Goal: Transaction & Acquisition: Book appointment/travel/reservation

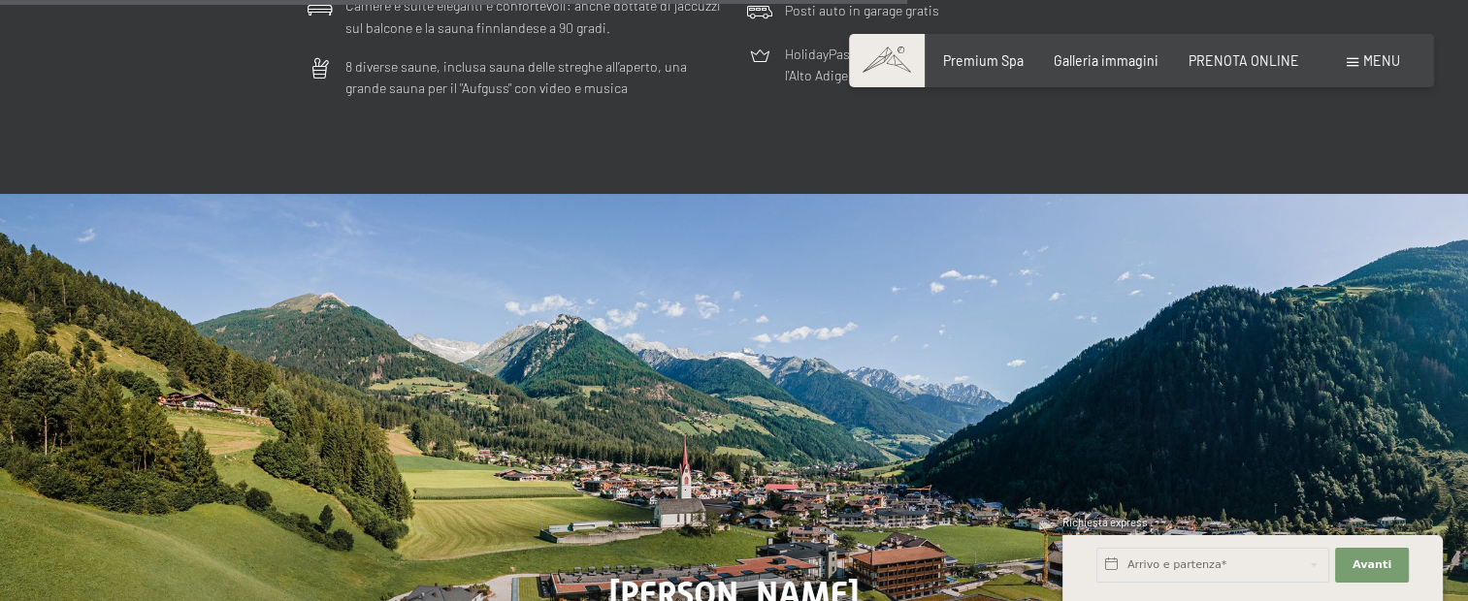
scroll to position [5530, 0]
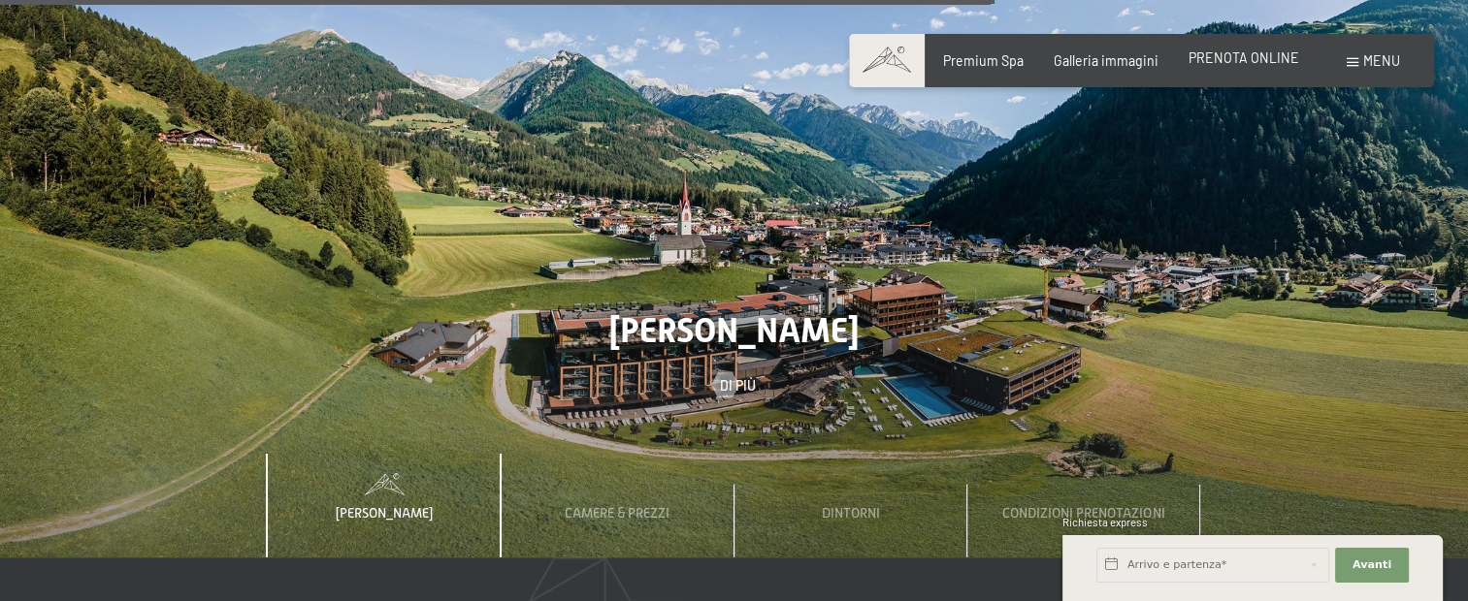
click at [1277, 58] on span "PRENOTA ONLINE" at bounding box center [1243, 57] width 111 height 16
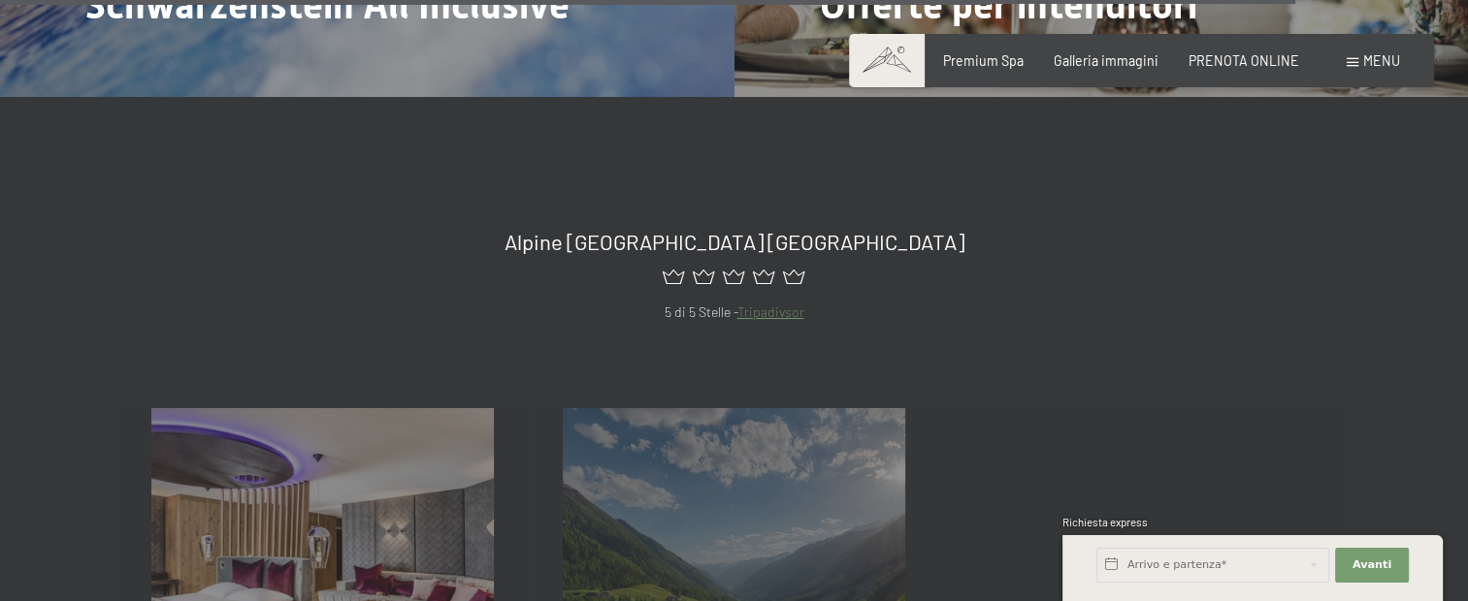
scroll to position [7280, 0]
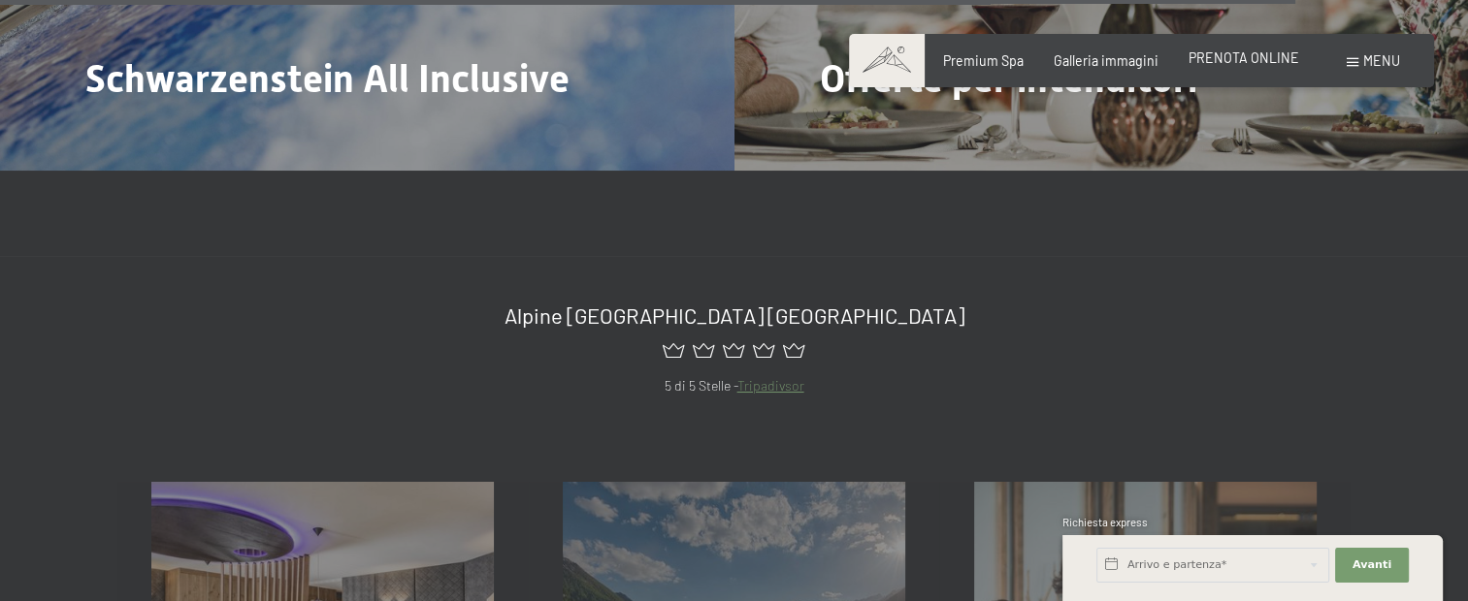
click at [1226, 62] on span "PRENOTA ONLINE" at bounding box center [1243, 57] width 111 height 16
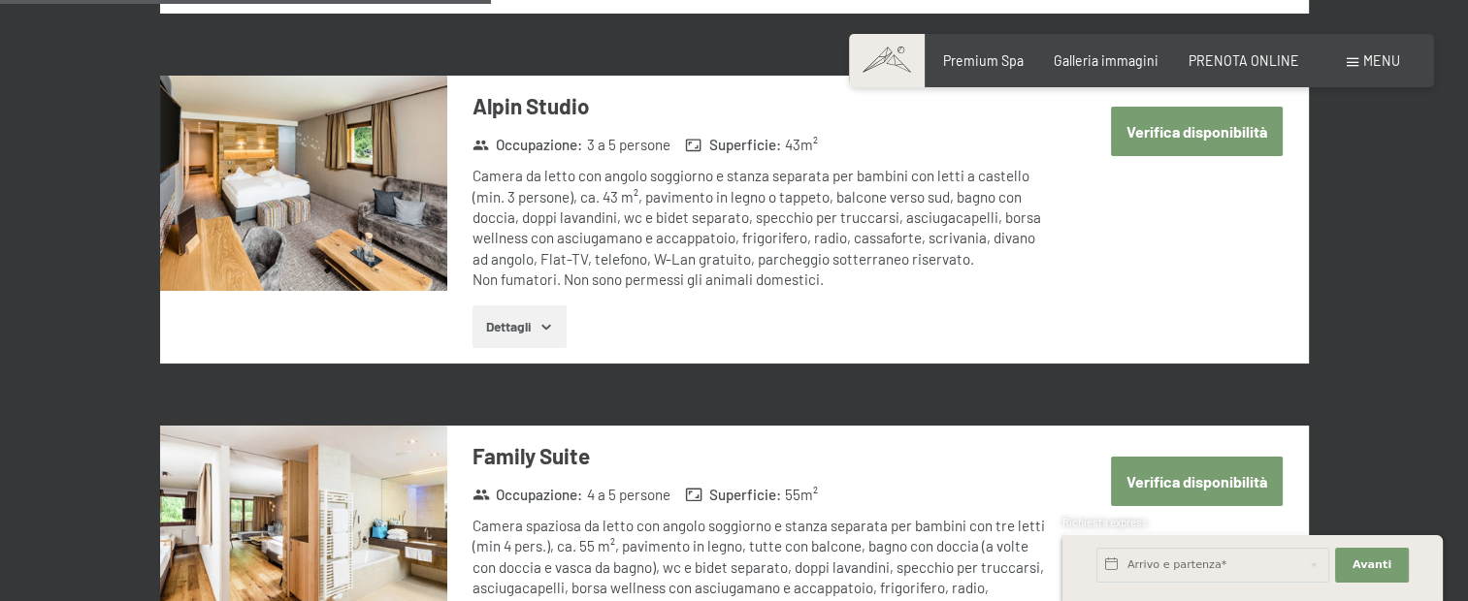
scroll to position [2328, 0]
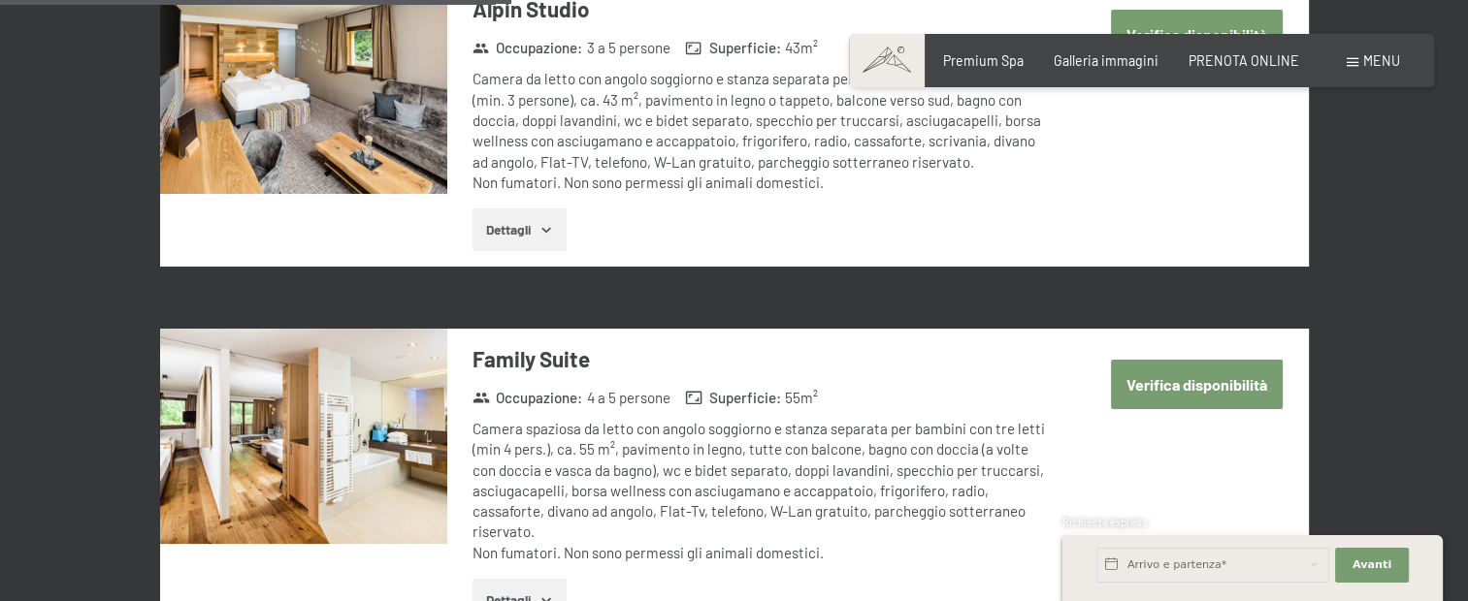
click at [1191, 360] on button "Verifica disponibilità" at bounding box center [1197, 384] width 172 height 49
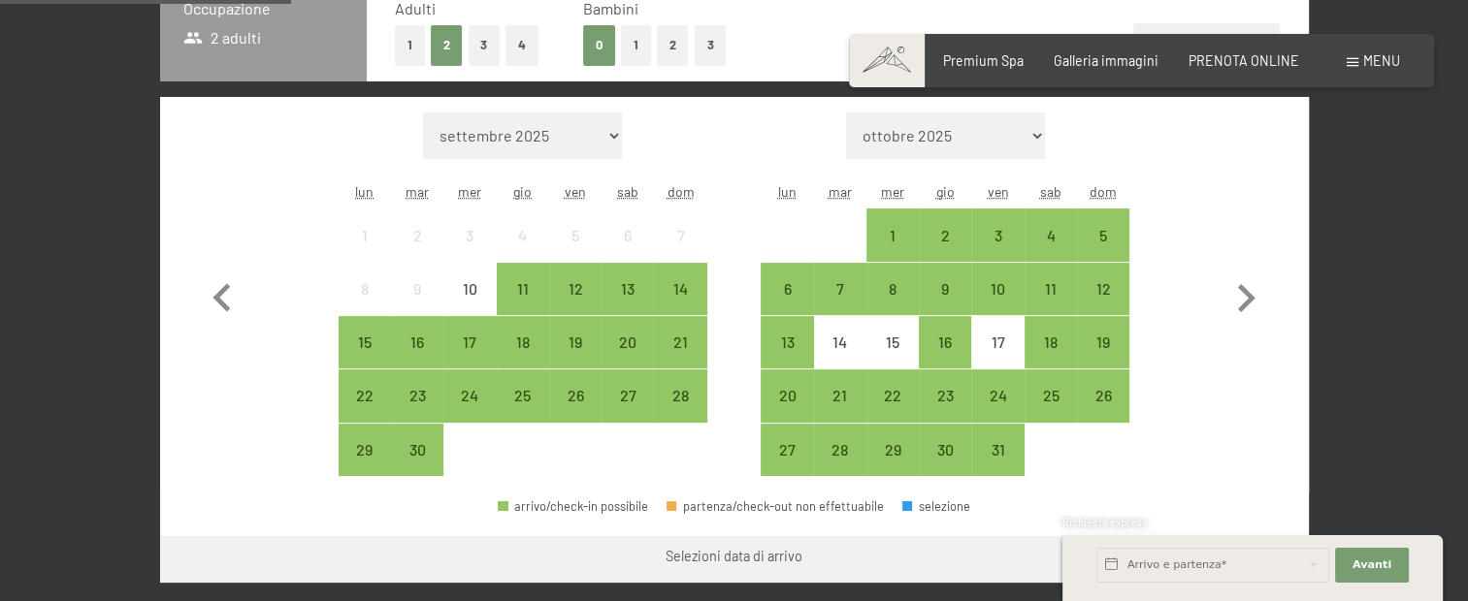
scroll to position [517, 0]
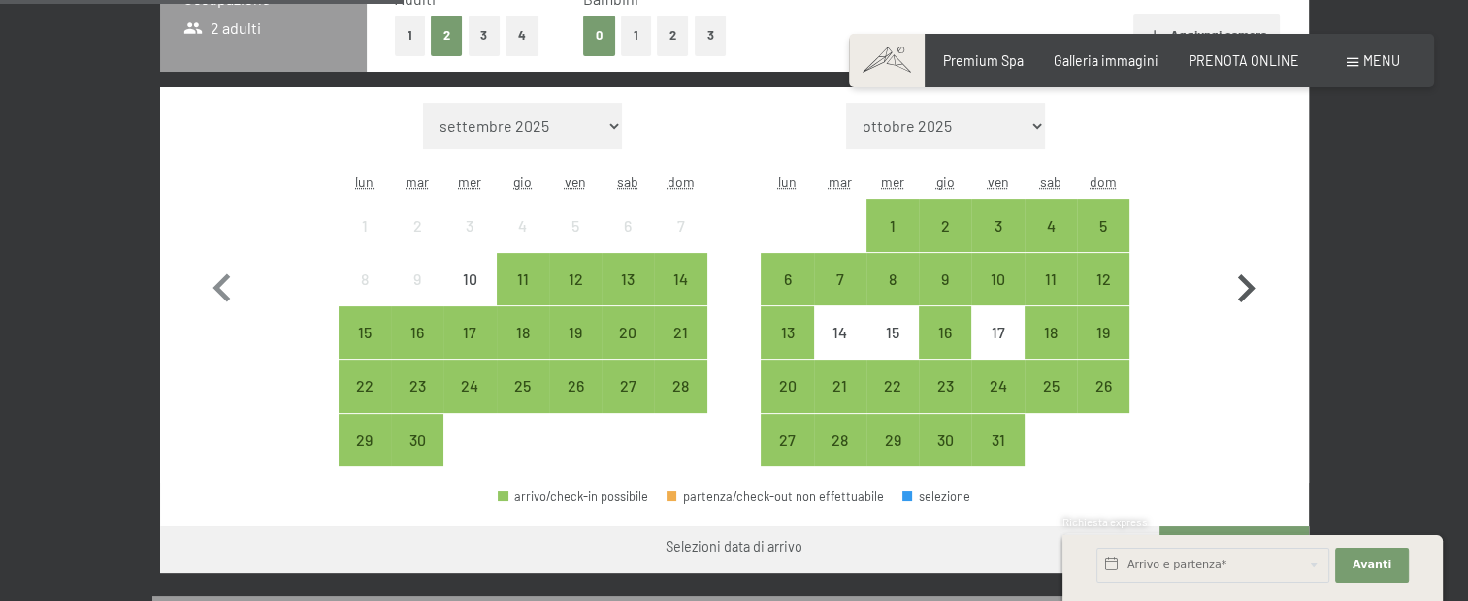
click at [1246, 291] on icon "button" at bounding box center [1246, 289] width 17 height 28
select select "[DATE]"
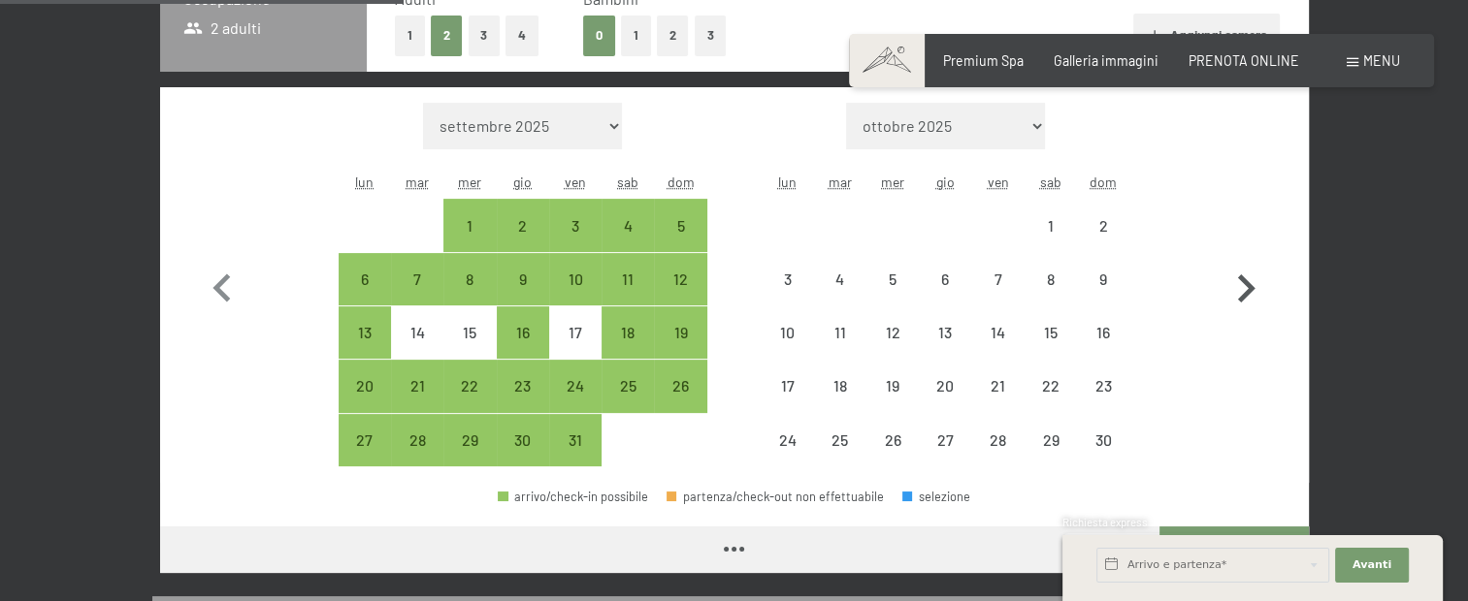
click at [1248, 291] on icon "button" at bounding box center [1246, 289] width 17 height 28
select select "2025-11-01"
select select "2025-12-01"
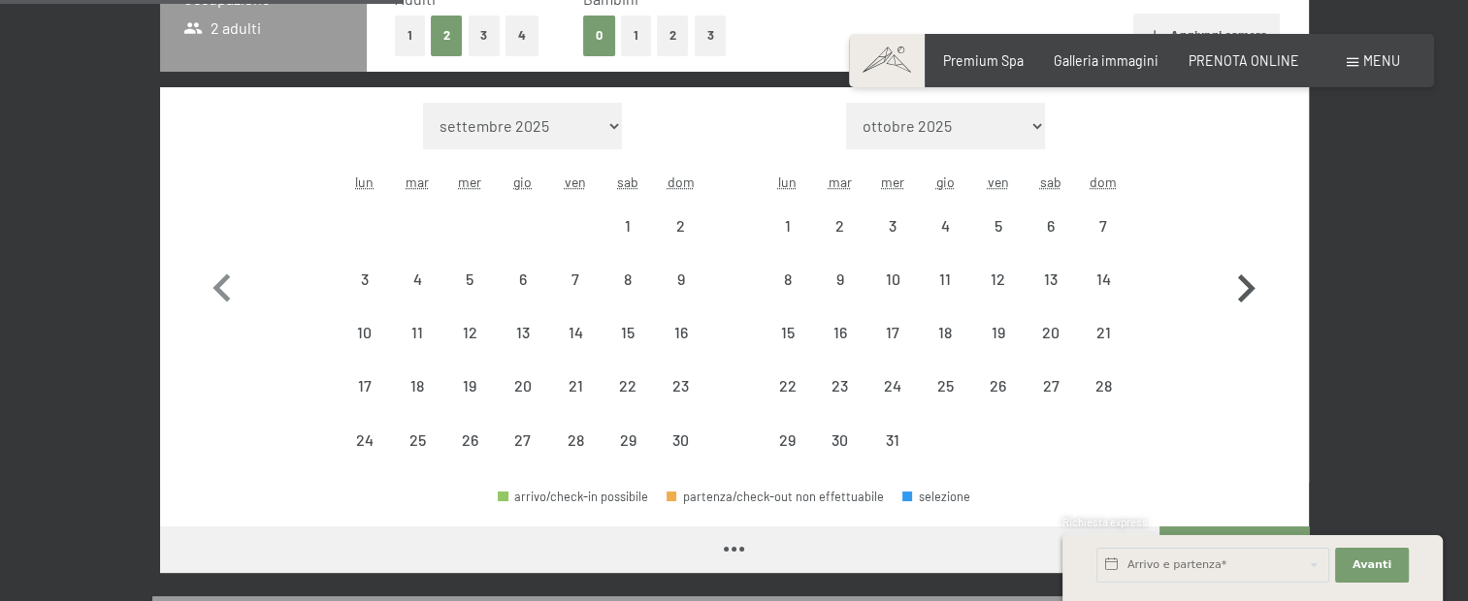
click at [1248, 291] on icon "button" at bounding box center [1246, 289] width 17 height 28
select select "2025-12-01"
select select "2026-01-01"
select select "2025-12-01"
select select "2026-01-01"
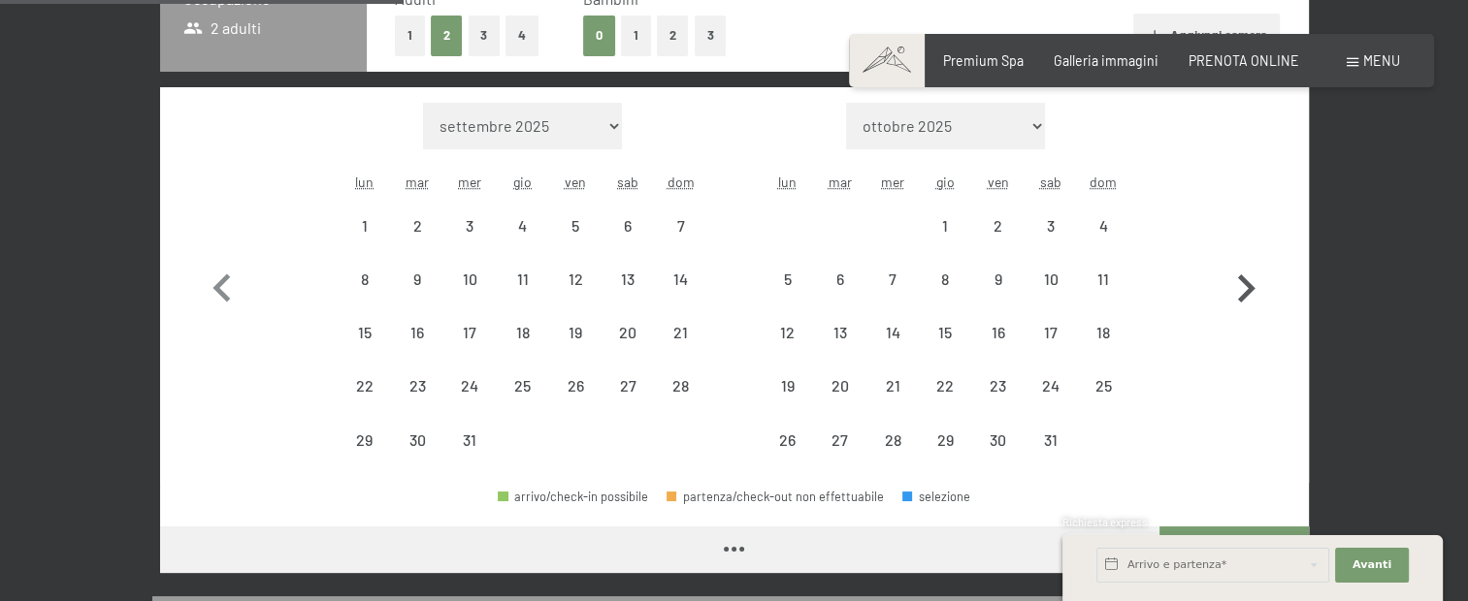
select select "2025-12-01"
select select "2026-01-01"
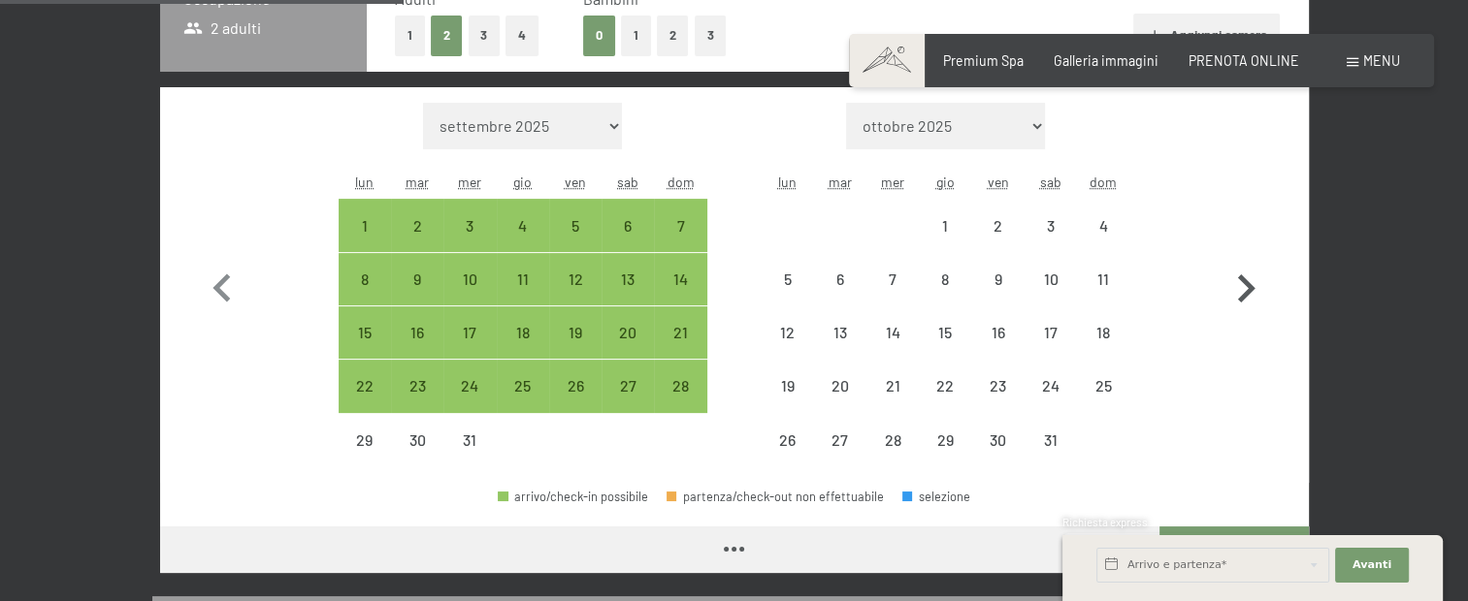
select select "2025-12-01"
select select "2026-01-01"
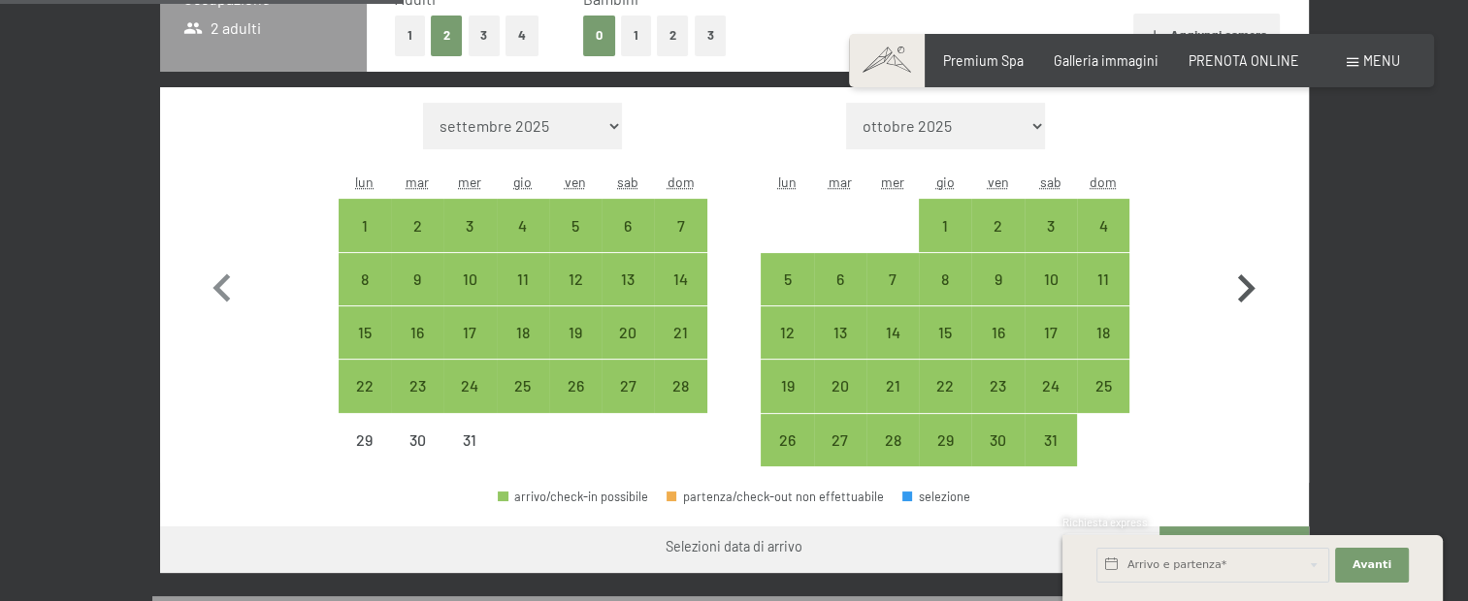
click at [1246, 291] on icon "button" at bounding box center [1246, 289] width 17 height 28
select select "2026-01-01"
select select "2026-02-01"
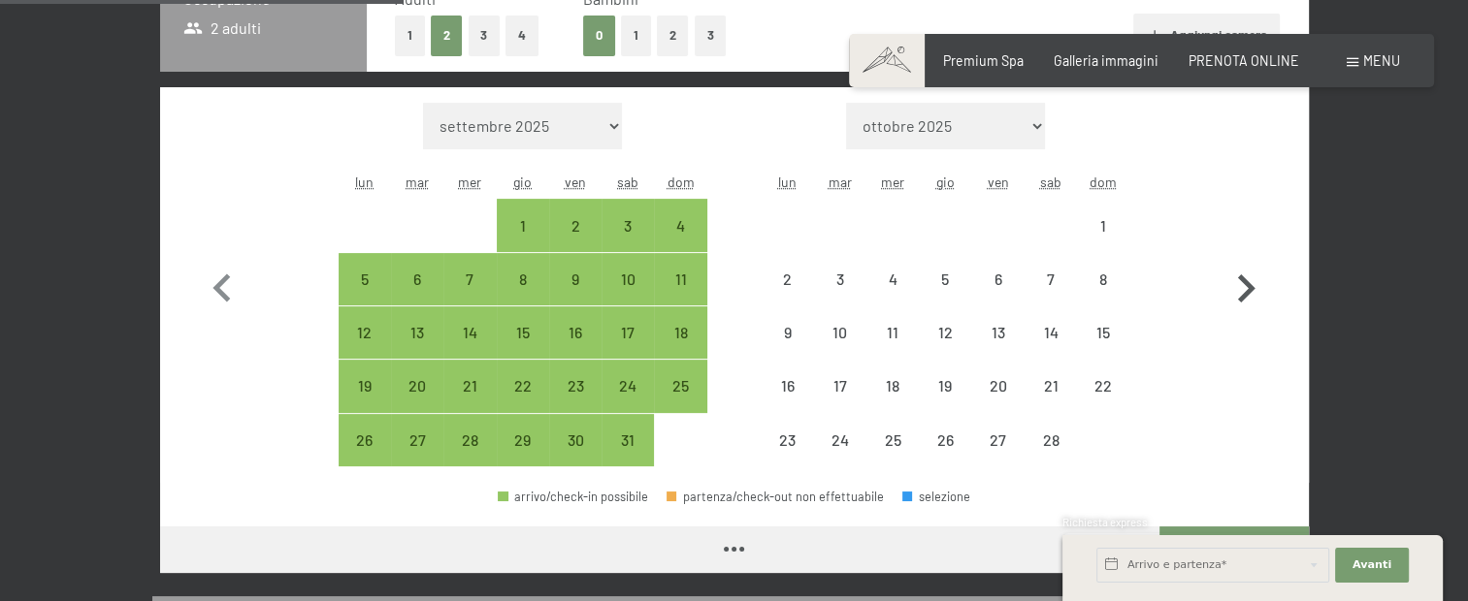
select select "2026-01-01"
select select "2026-02-01"
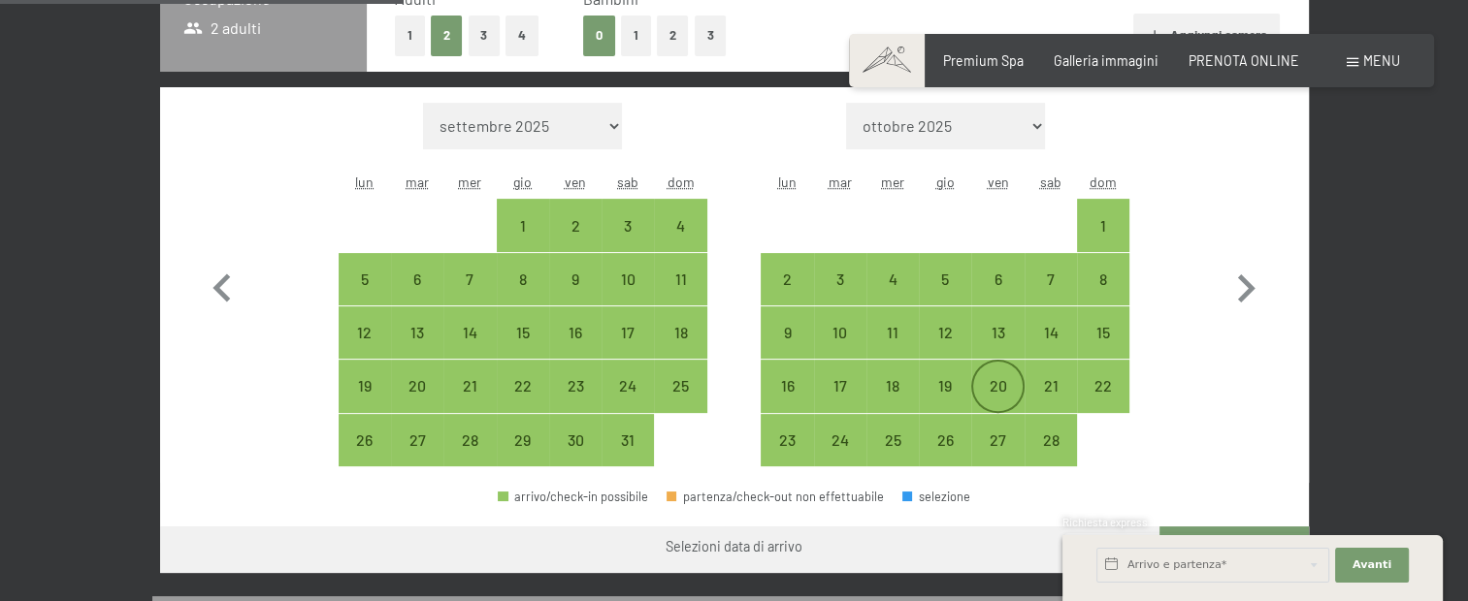
click at [992, 384] on div "20" at bounding box center [997, 402] width 49 height 49
select select "2026-01-01"
select select "2026-02-01"
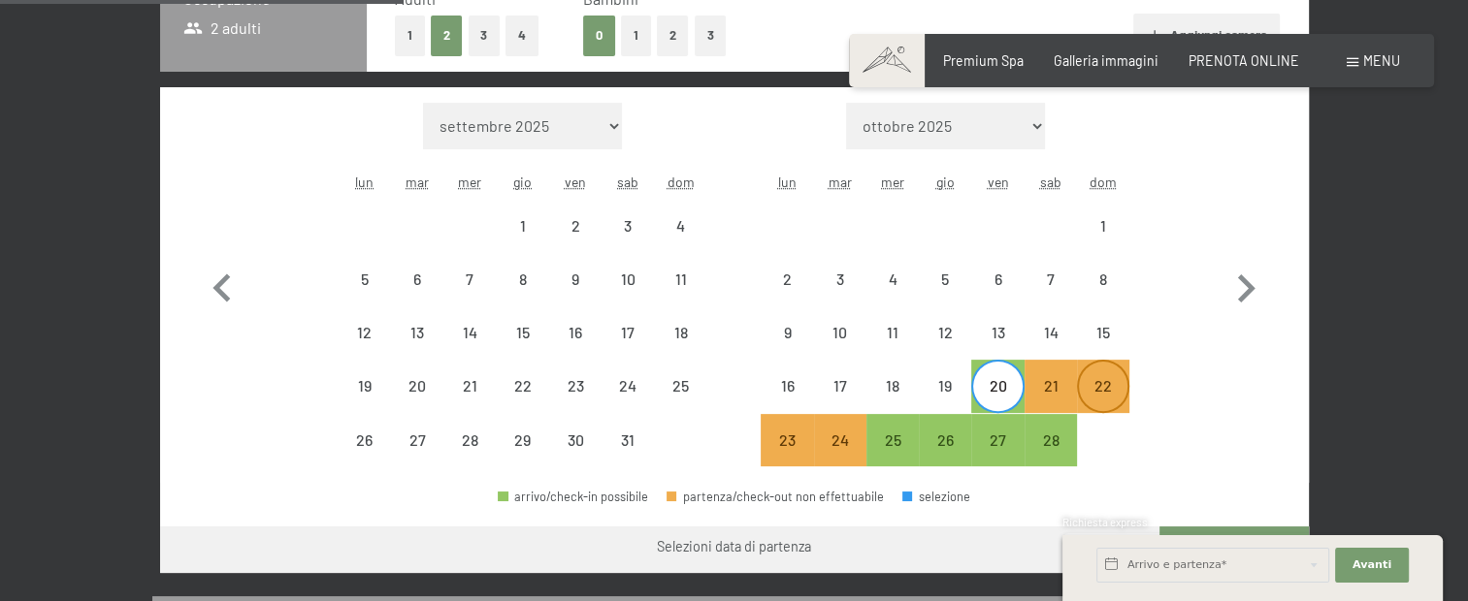
click at [1105, 395] on div "22" at bounding box center [1103, 402] width 49 height 49
select select "2026-01-01"
select select "2026-02-01"
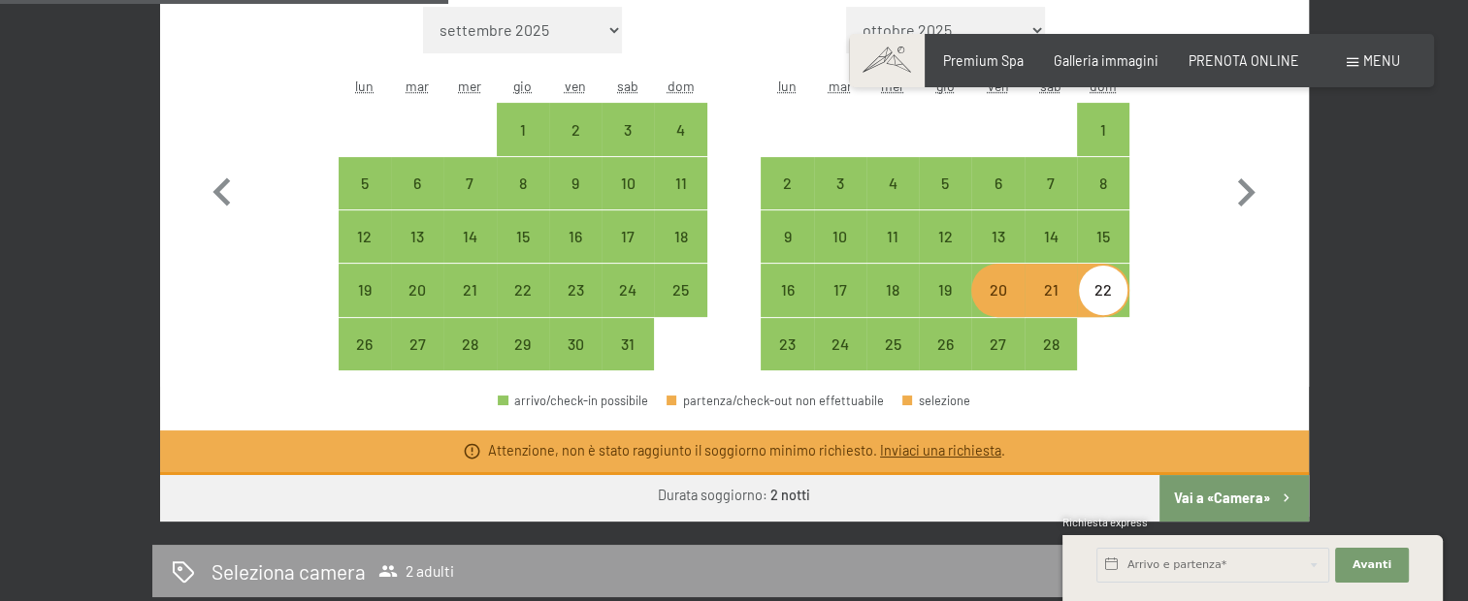
scroll to position [614, 0]
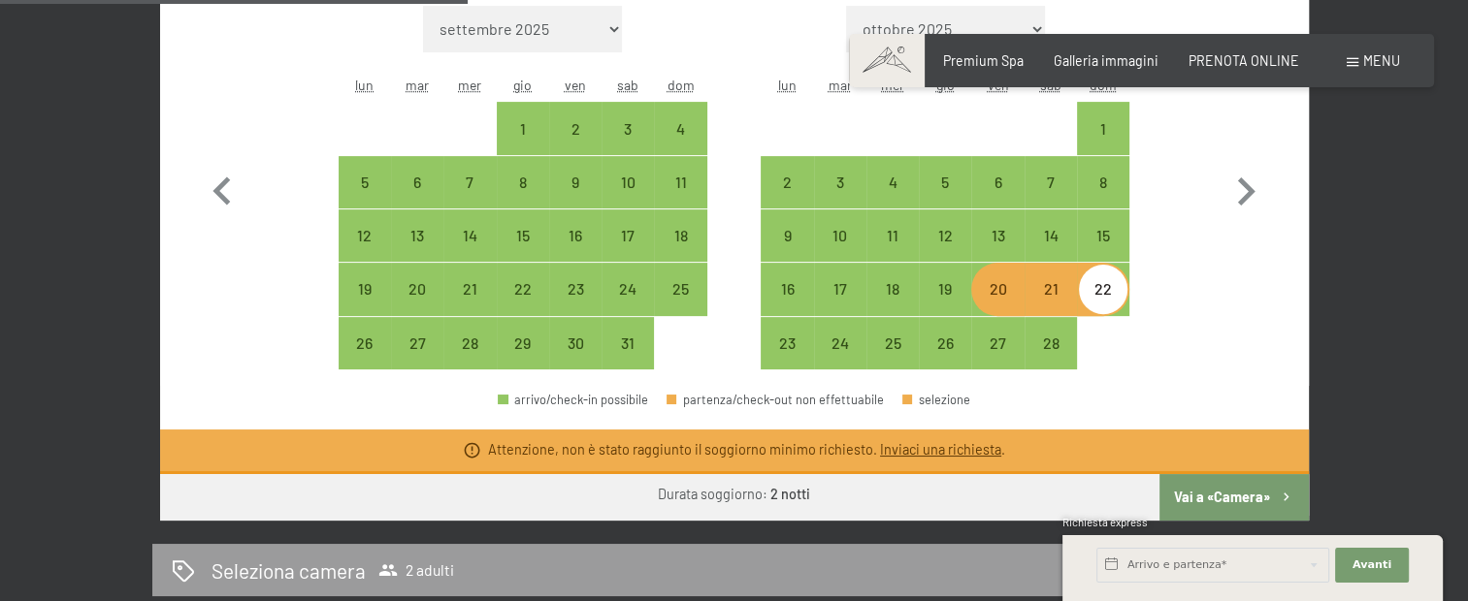
click at [1247, 489] on button "Vai a «Camera»" at bounding box center [1233, 497] width 148 height 47
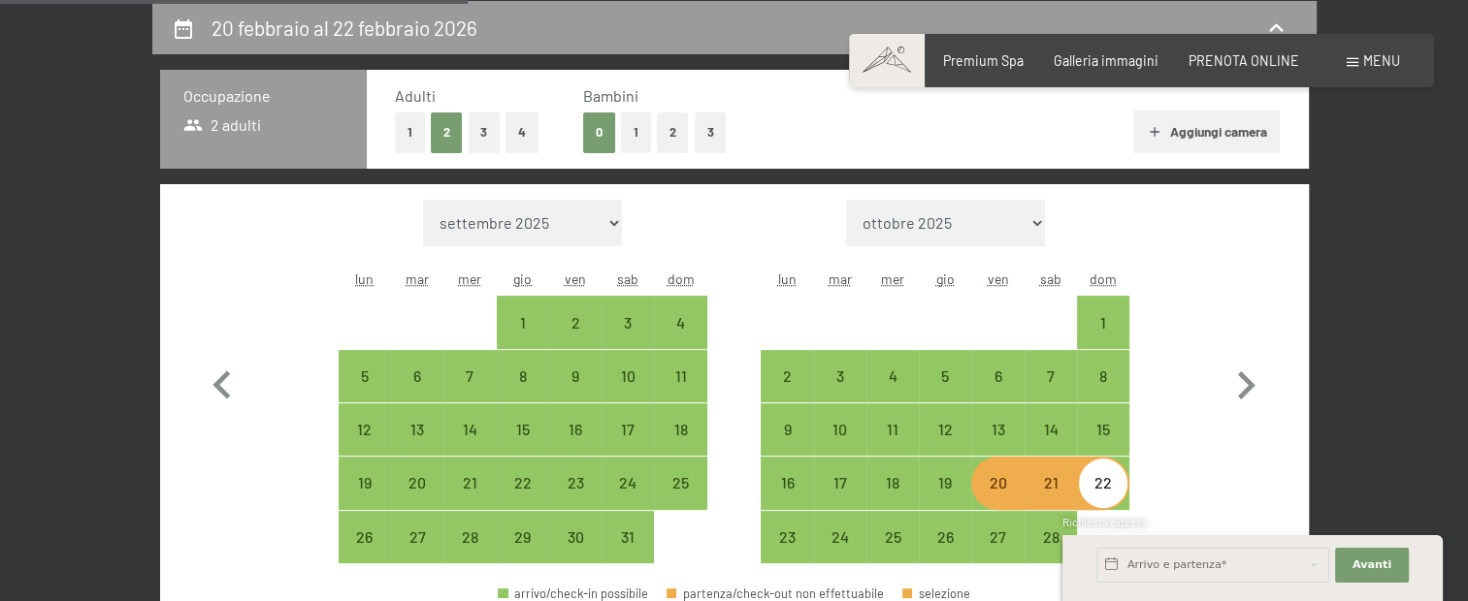
select select "2026-01-01"
select select "2026-02-01"
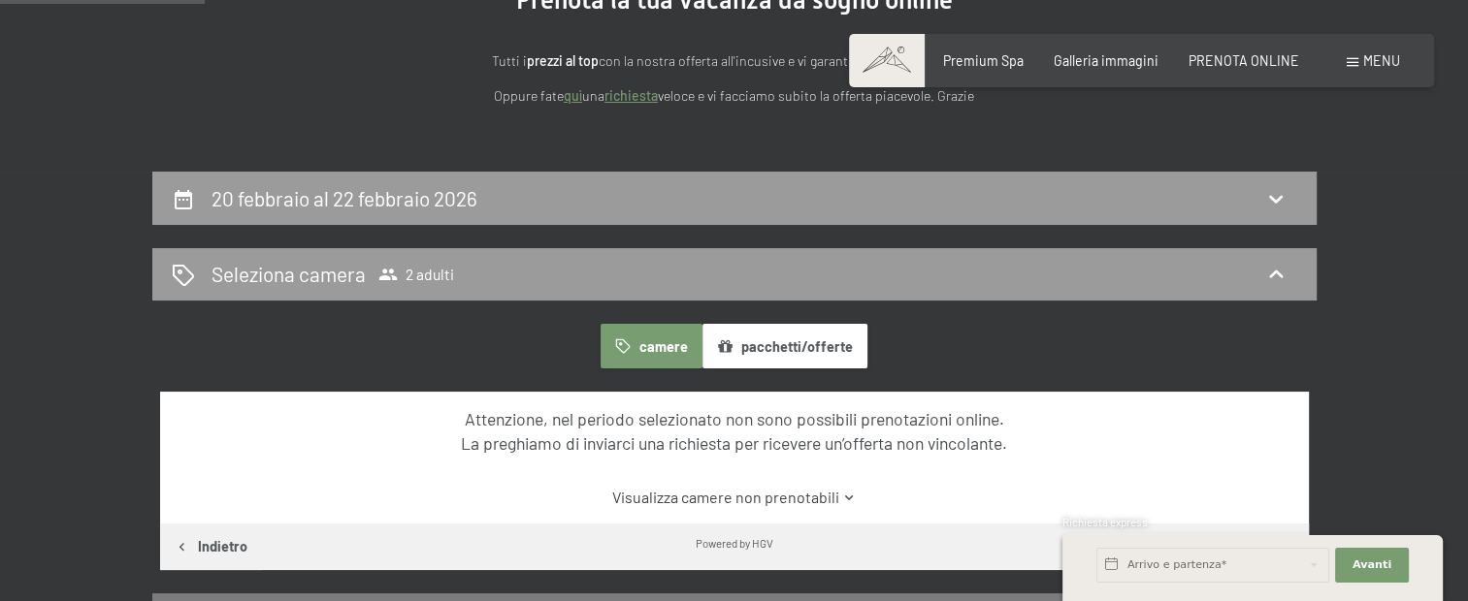
scroll to position [226, 0]
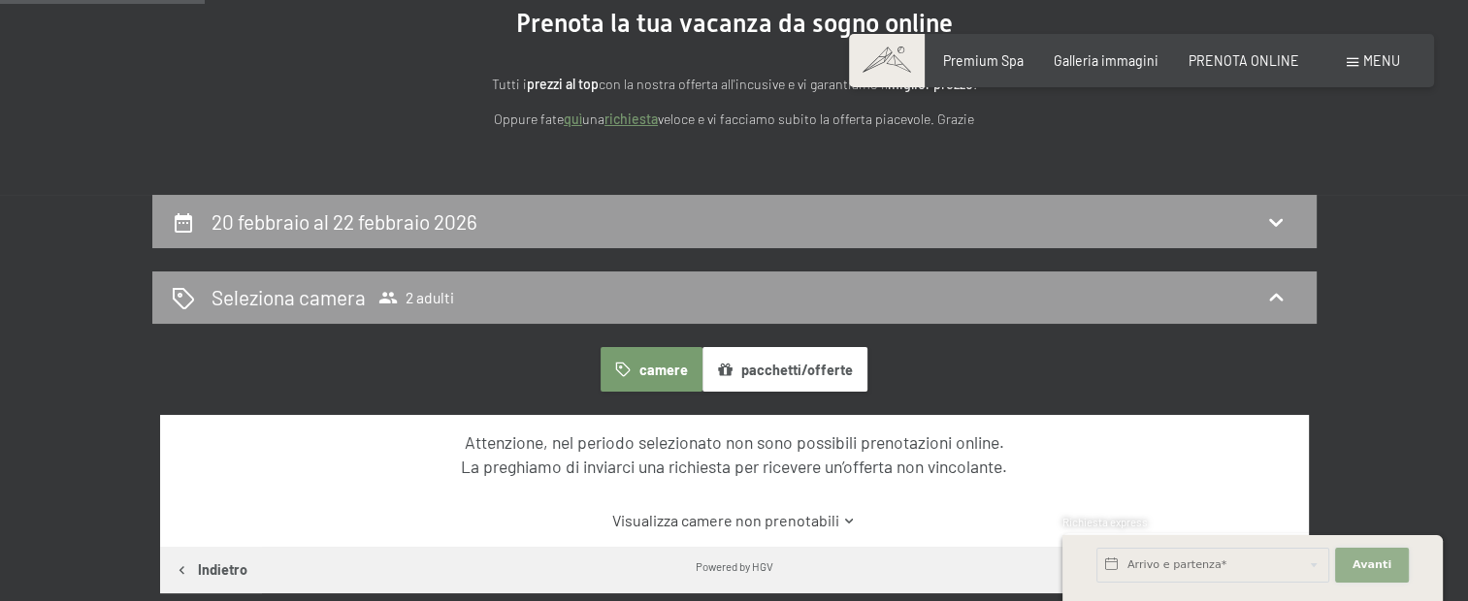
click at [1380, 565] on span "Avanti" at bounding box center [1371, 566] width 39 height 16
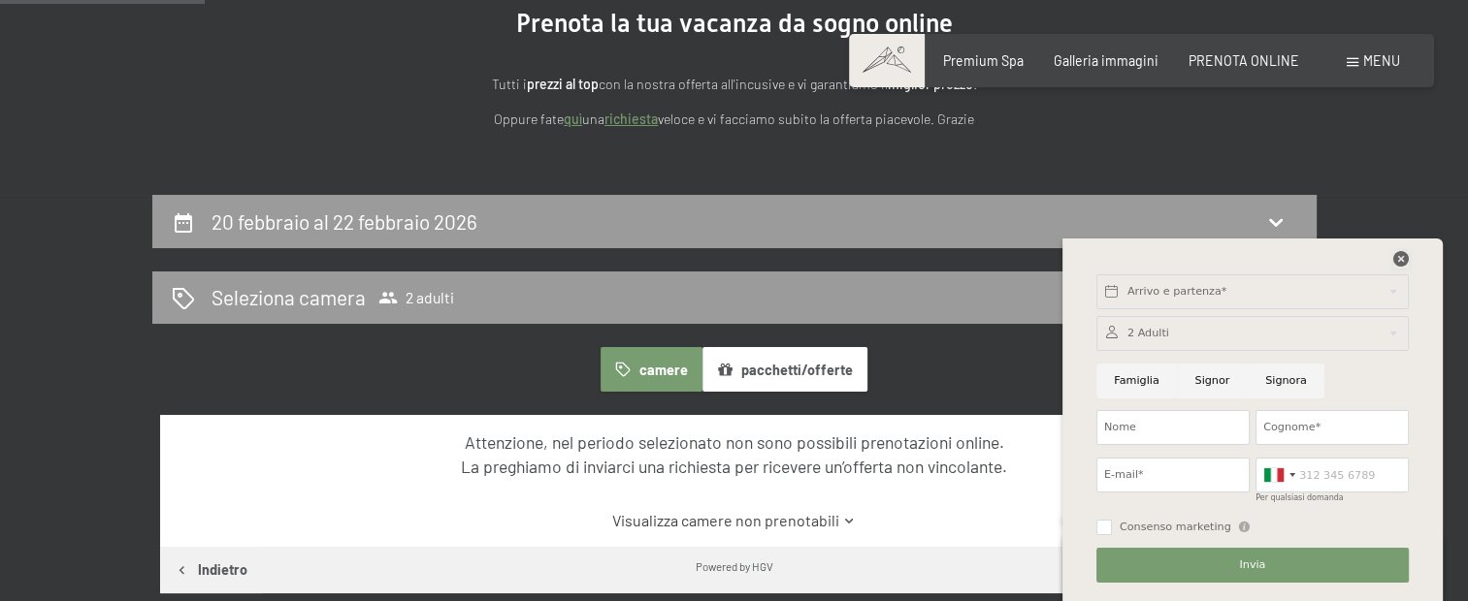
click at [1402, 256] on icon at bounding box center [1401, 259] width 16 height 16
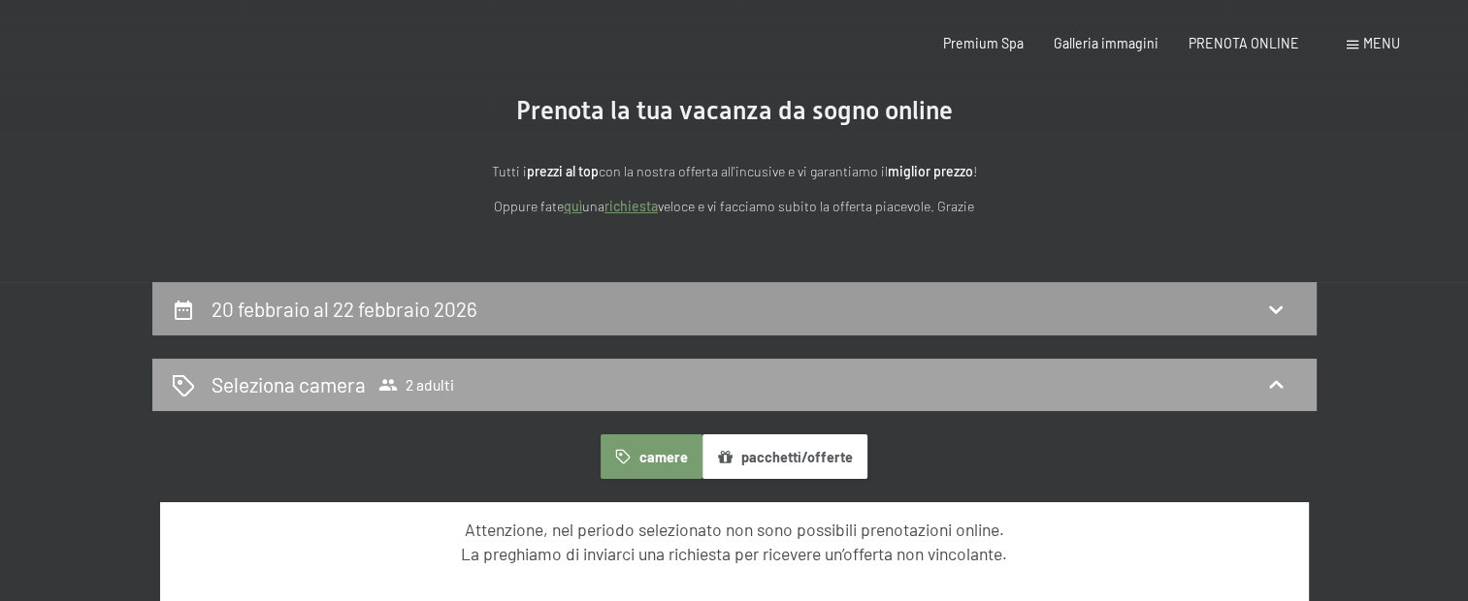
scroll to position [194, 0]
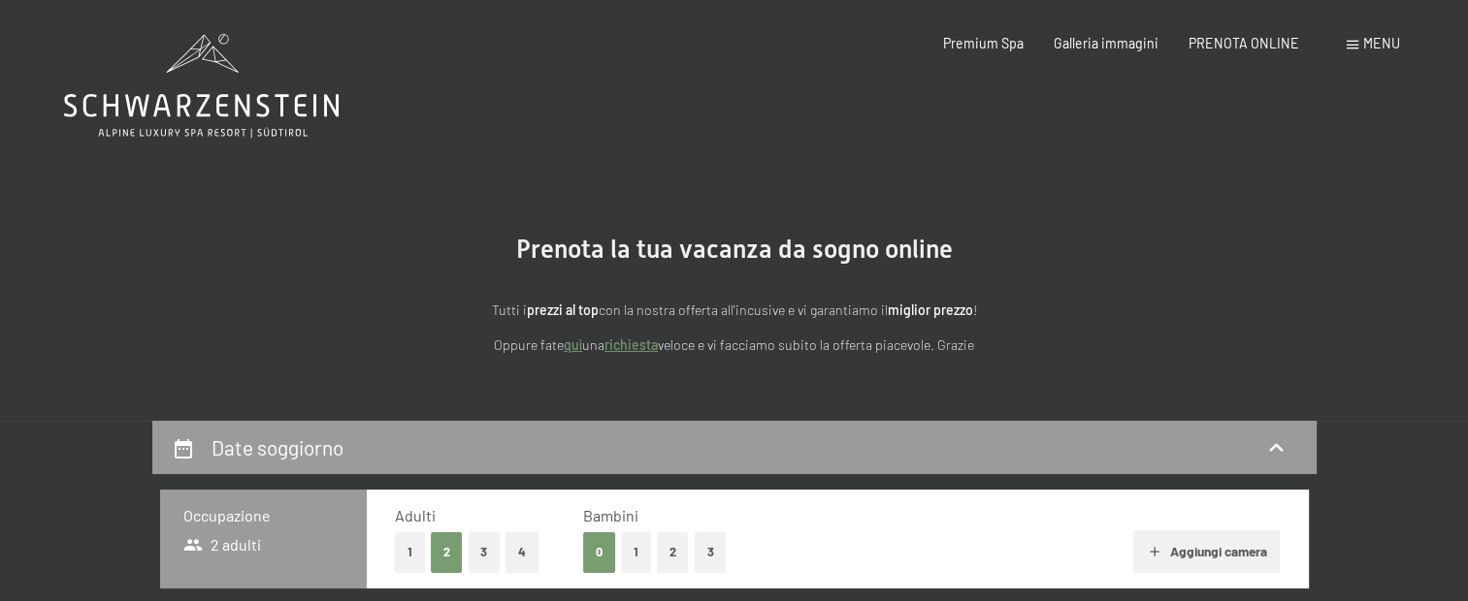
click at [639, 543] on button "1" at bounding box center [636, 553] width 30 height 40
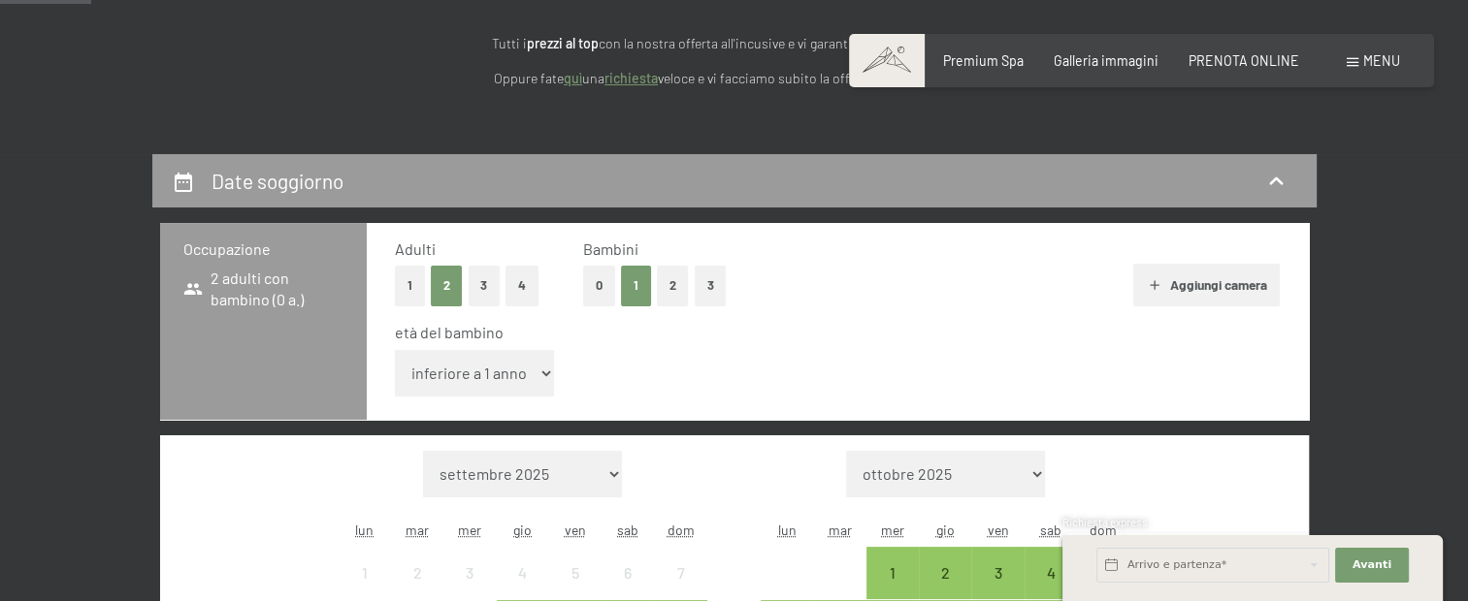
scroll to position [388, 0]
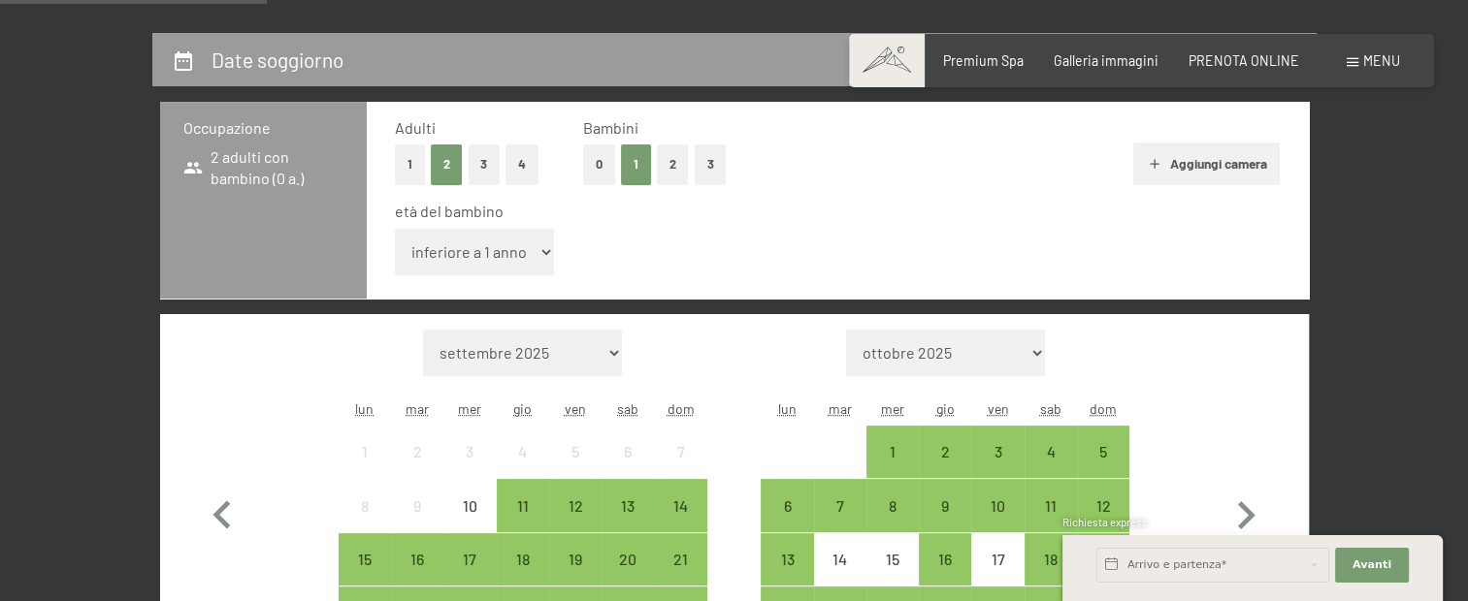
click at [508, 256] on select "inferiore a 1 anno 1 anno 2 anni 3 anni 4 anni 5 anni 6 anni 7 anni 8 anni 9 an…" at bounding box center [475, 252] width 160 height 47
select select "2"
click at [395, 229] on select "inferiore a 1 anno 1 anno 2 anni 3 anni 4 anni 5 anni 6 anni 7 anni 8 anni 9 an…" at bounding box center [475, 252] width 160 height 47
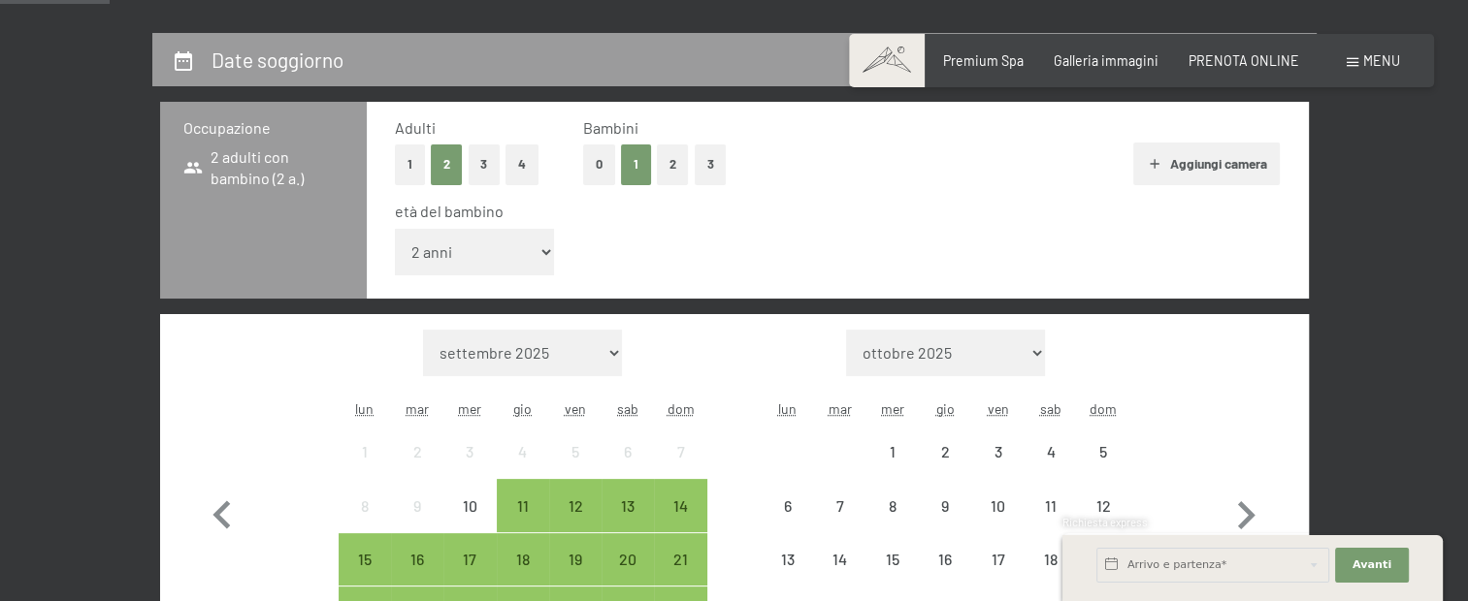
scroll to position [679, 0]
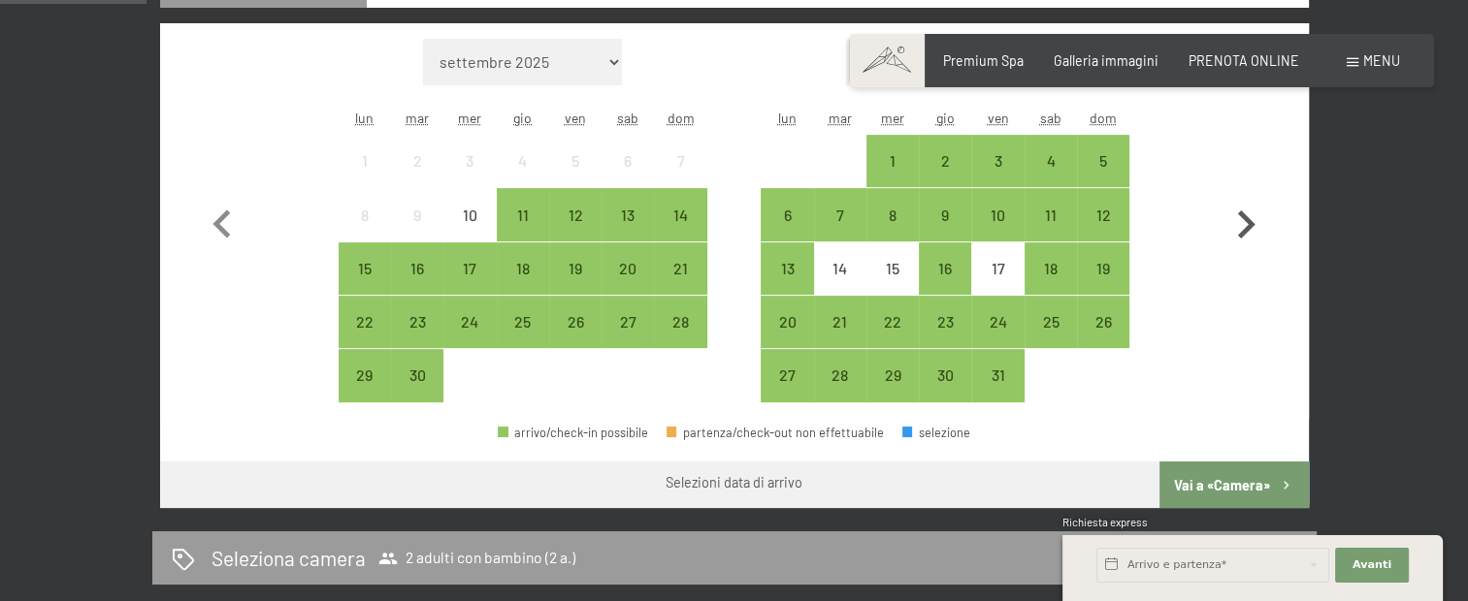
click at [1247, 232] on icon "button" at bounding box center [1245, 225] width 56 height 56
select select "2025-10-01"
select select "2025-11-01"
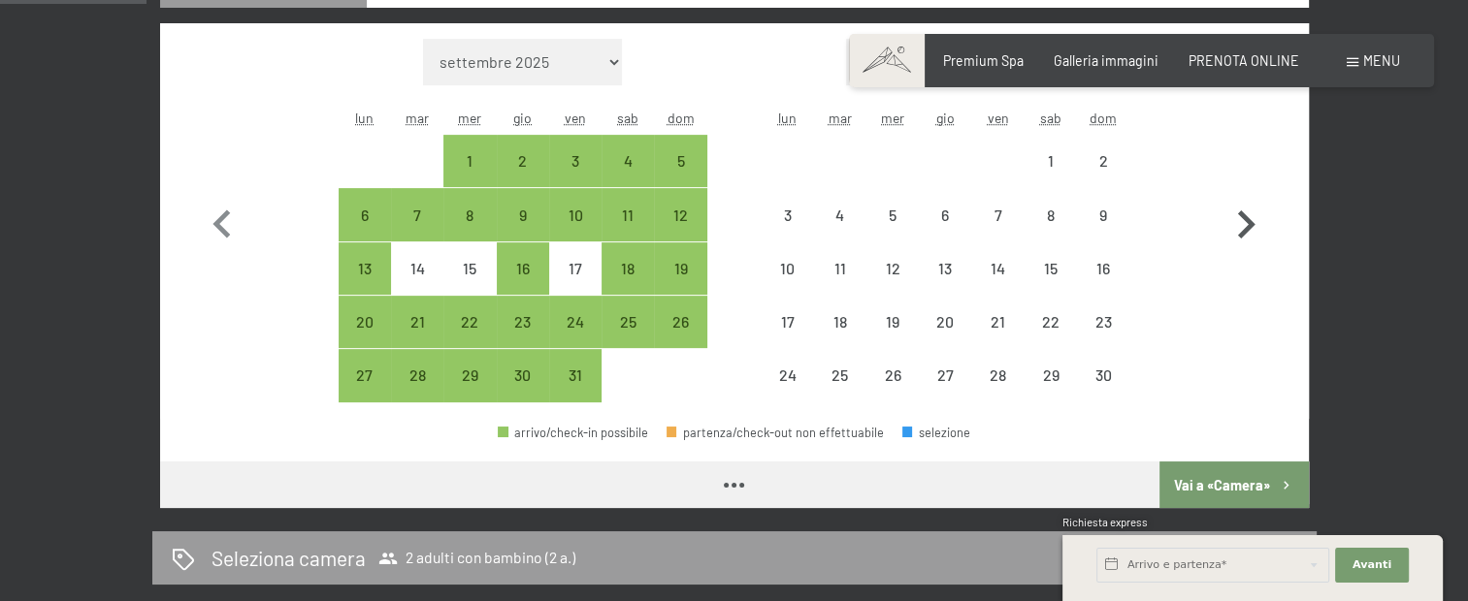
click at [1247, 232] on icon "button" at bounding box center [1245, 225] width 56 height 56
select select "2025-11-01"
select select "2025-12-01"
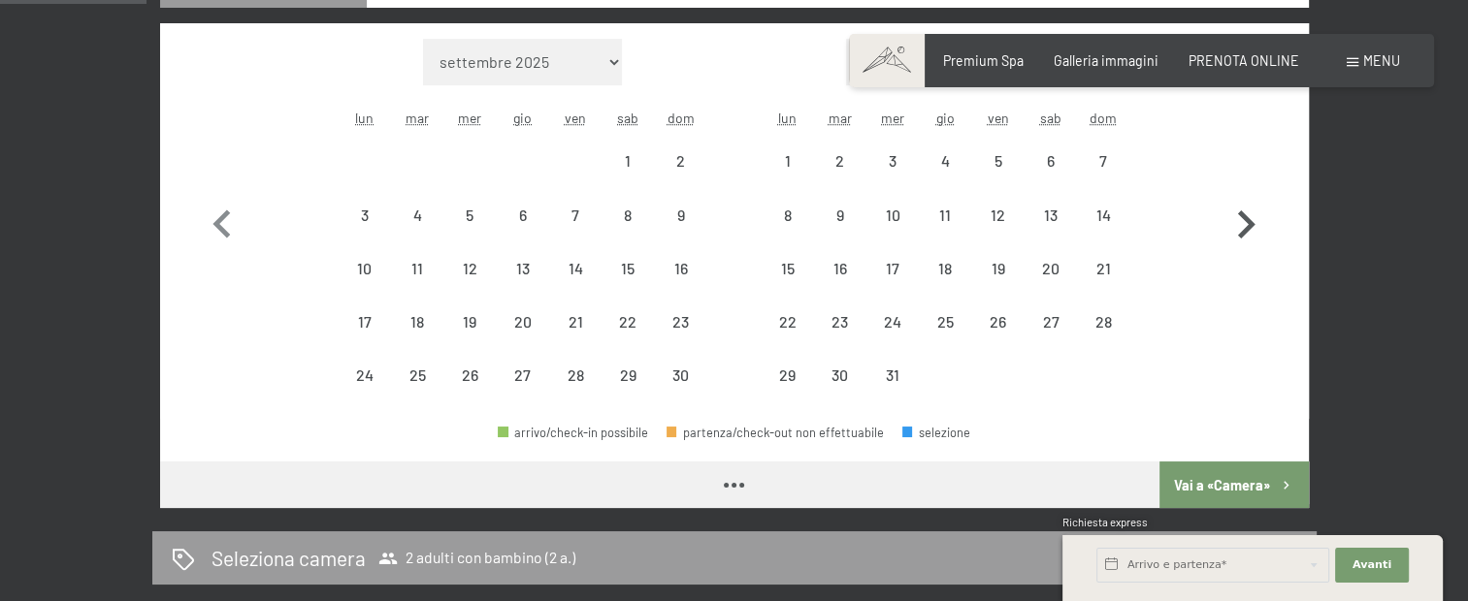
click at [1247, 232] on icon "button" at bounding box center [1245, 225] width 56 height 56
select select "2025-12-01"
select select "2026-01-01"
select select "2025-12-01"
select select "2026-01-01"
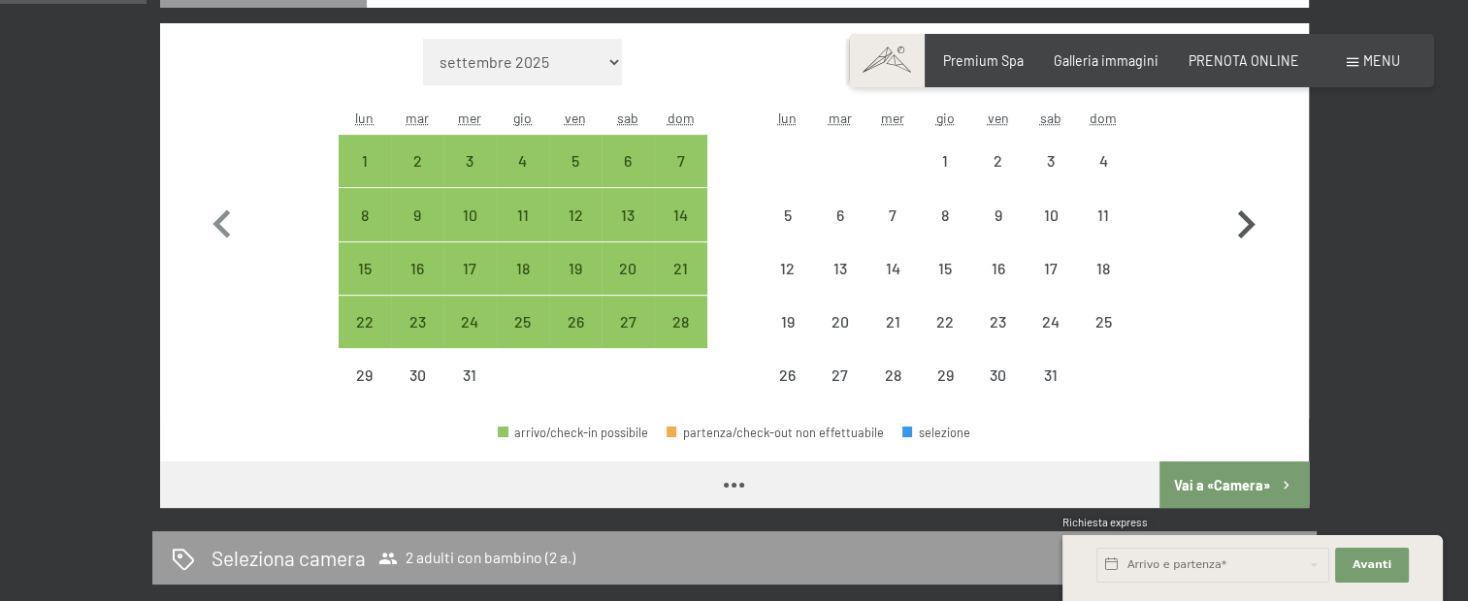
select select "2025-12-01"
select select "2026-01-01"
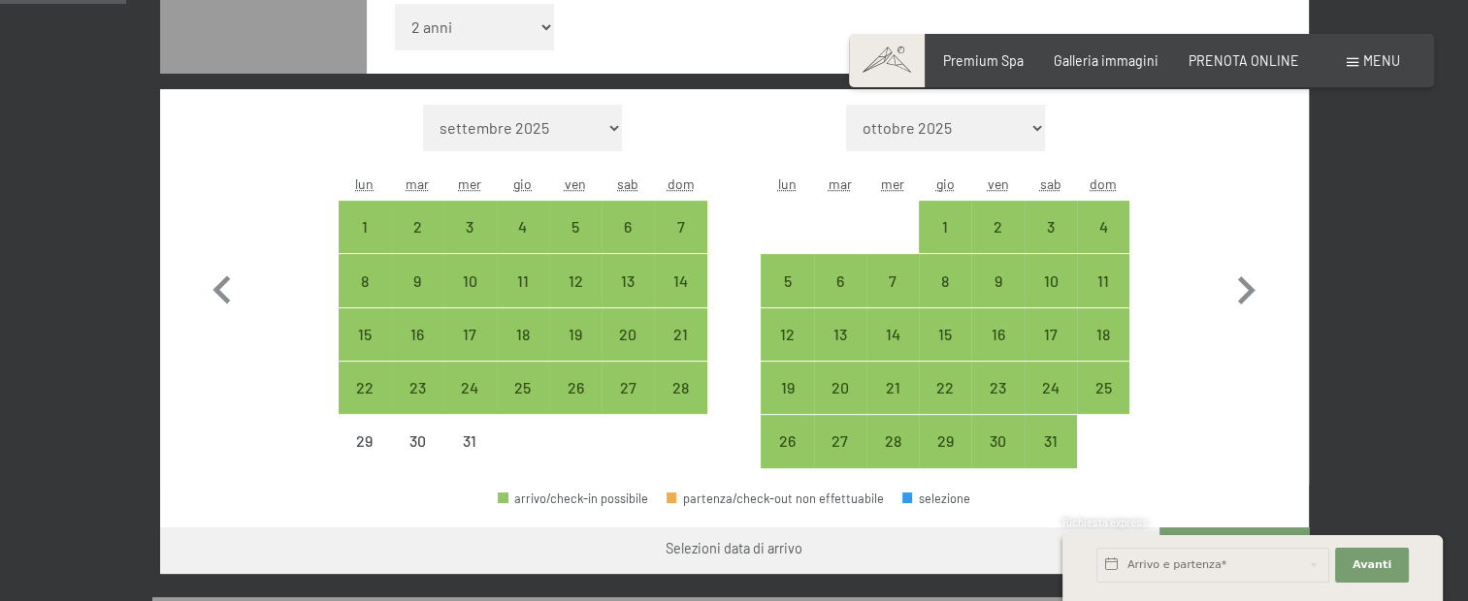
scroll to position [582, 0]
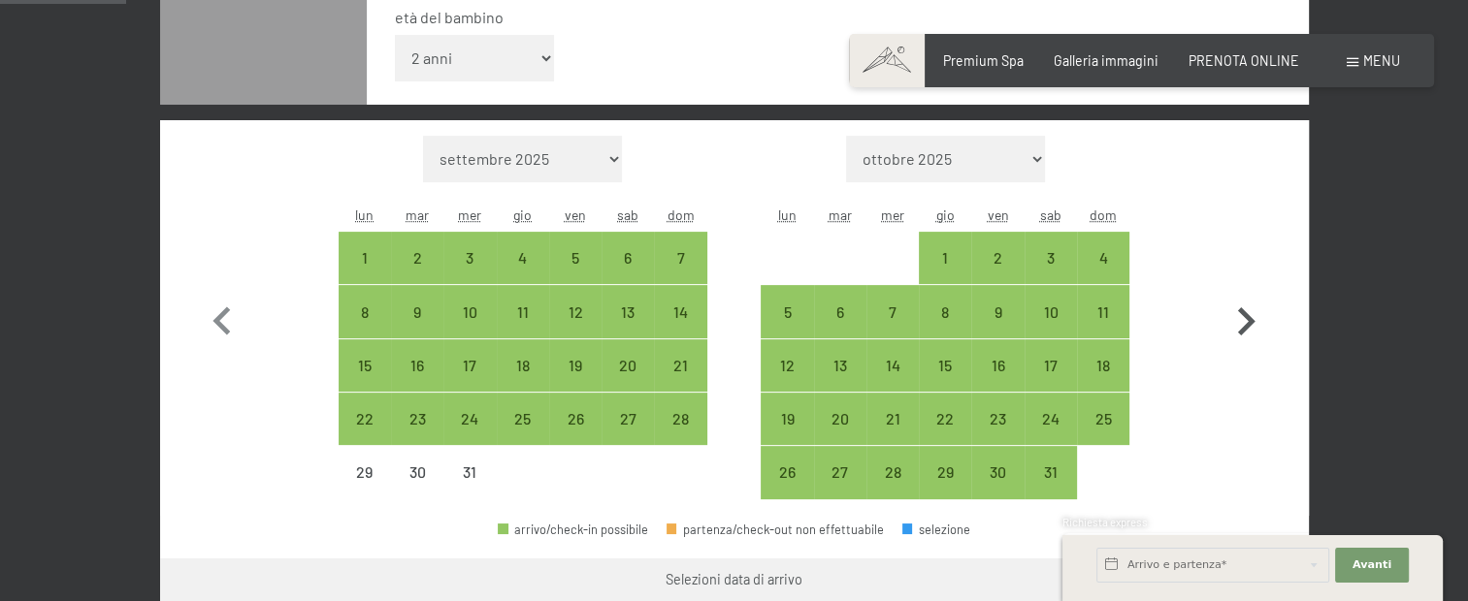
click at [1250, 319] on icon "button" at bounding box center [1246, 322] width 17 height 28
select select "2026-01-01"
select select "2026-02-01"
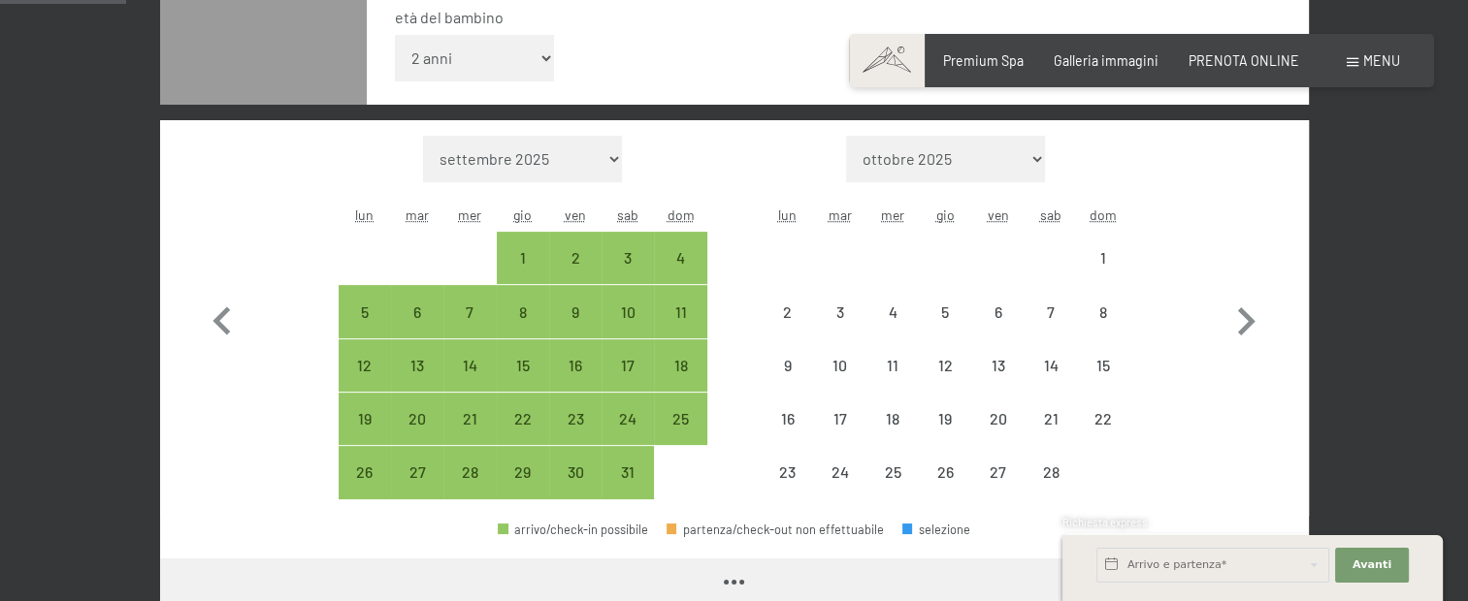
select select "2026-01-01"
select select "2026-02-01"
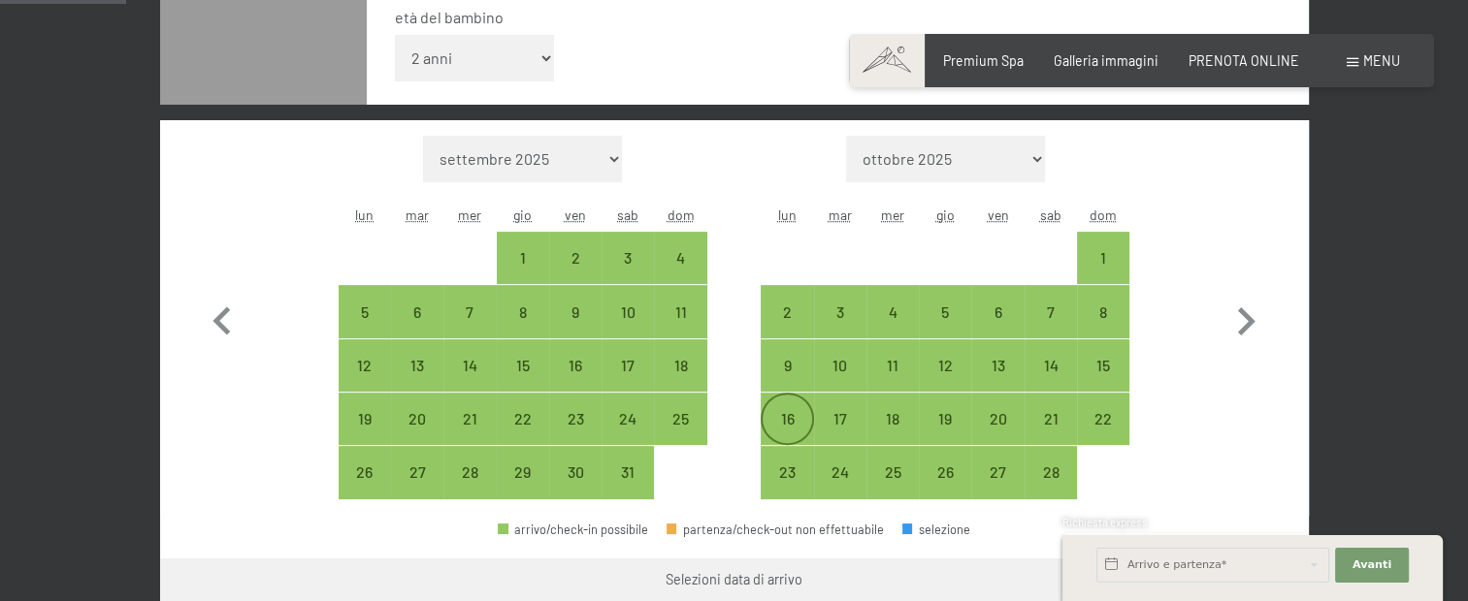
click at [791, 419] on div "16" at bounding box center [787, 435] width 49 height 49
select select "2026-01-01"
select select "2026-02-01"
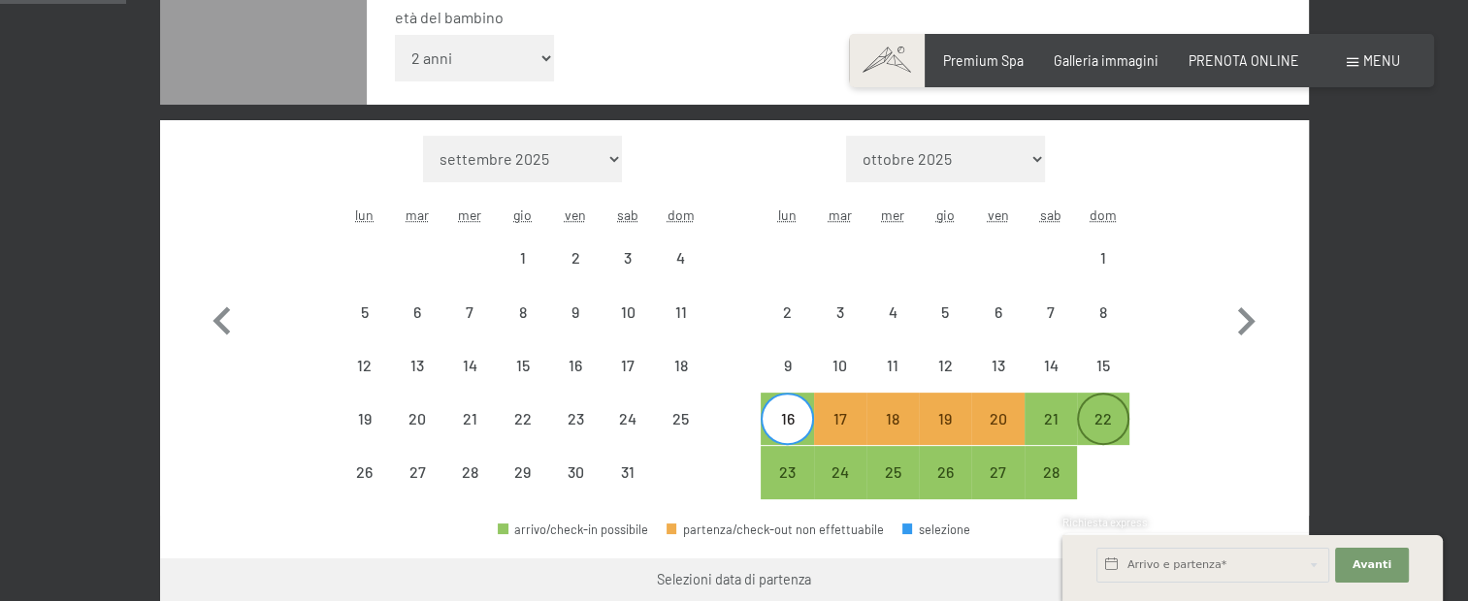
click at [1105, 417] on div "22" at bounding box center [1103, 435] width 49 height 49
select select "2026-01-01"
select select "2026-02-01"
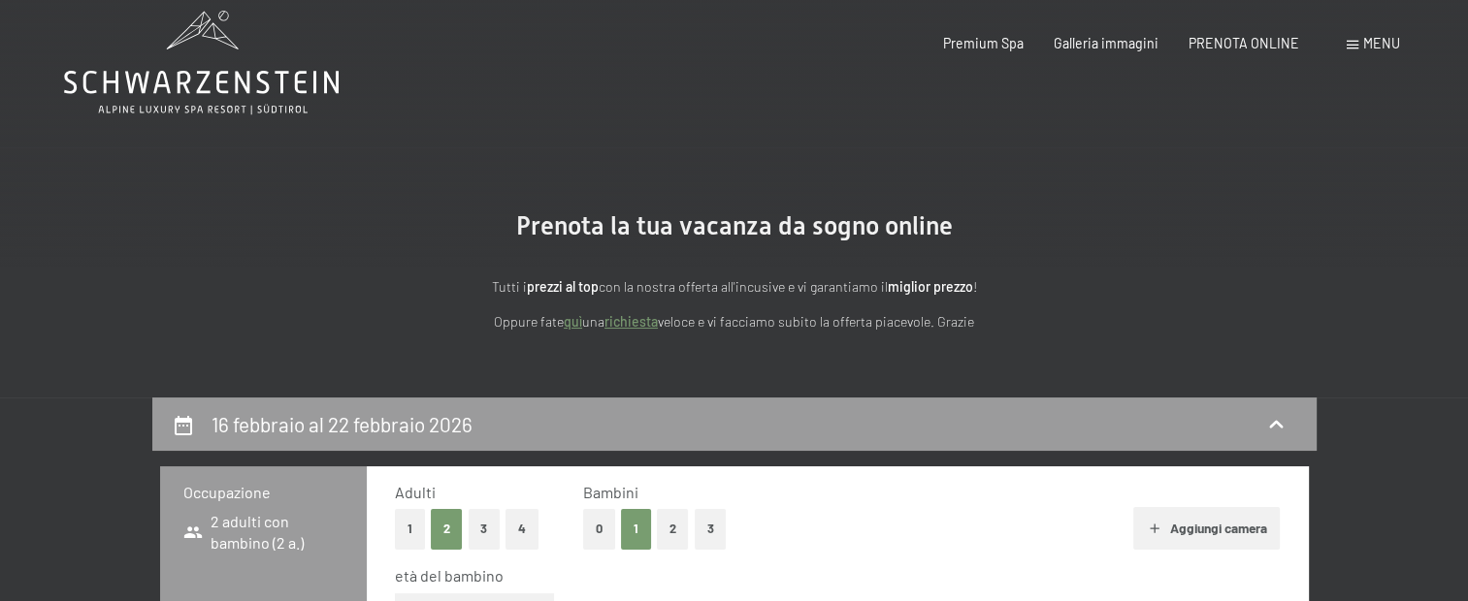
scroll to position [0, 0]
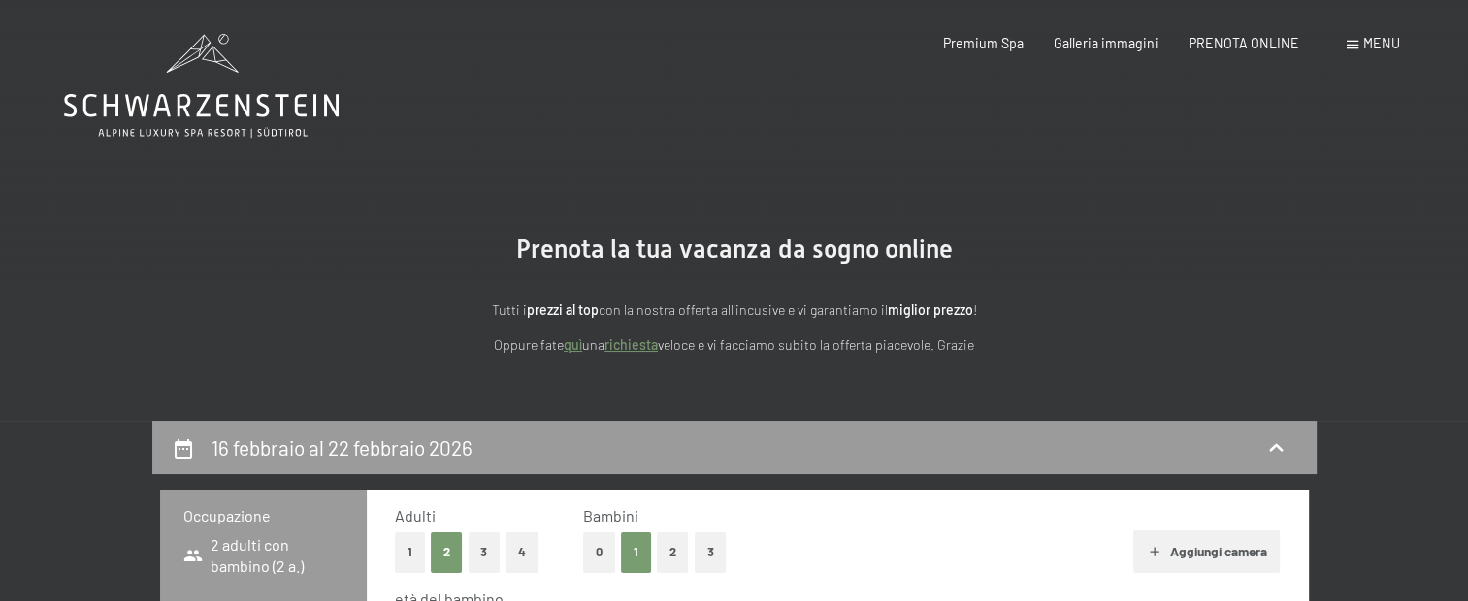
click at [197, 83] on icon at bounding box center [201, 86] width 275 height 104
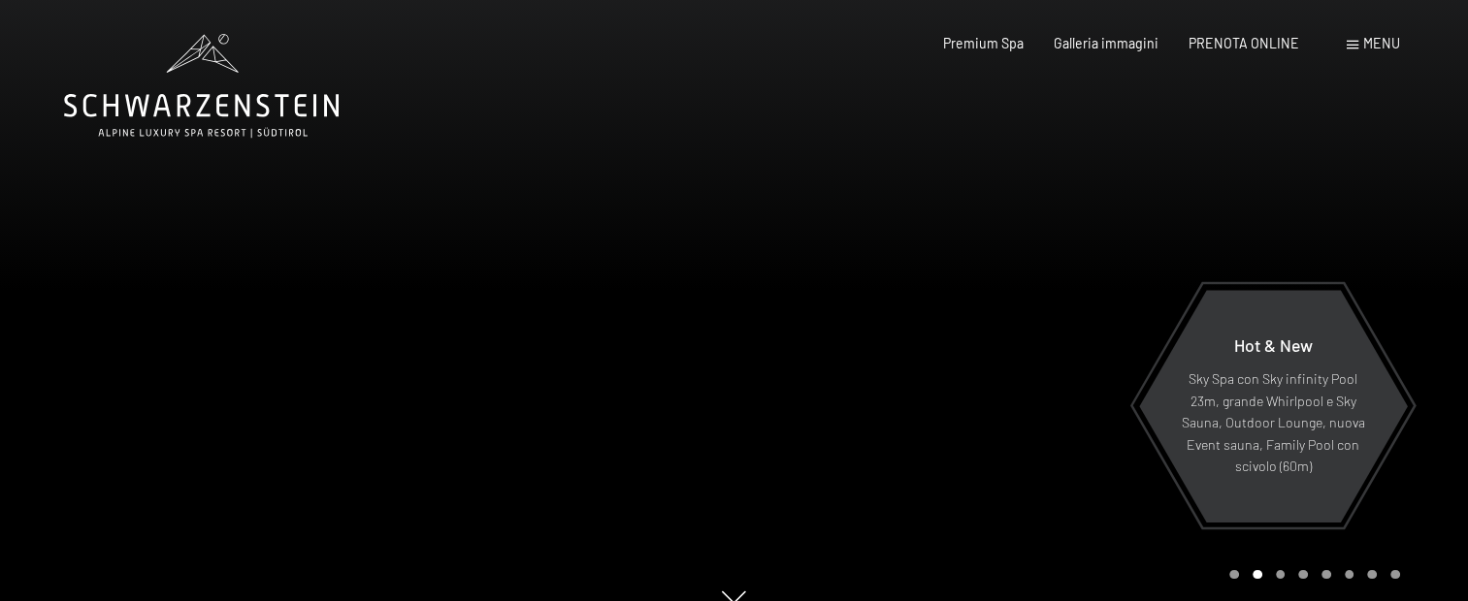
click at [1376, 43] on span "Menu" at bounding box center [1381, 43] width 37 height 16
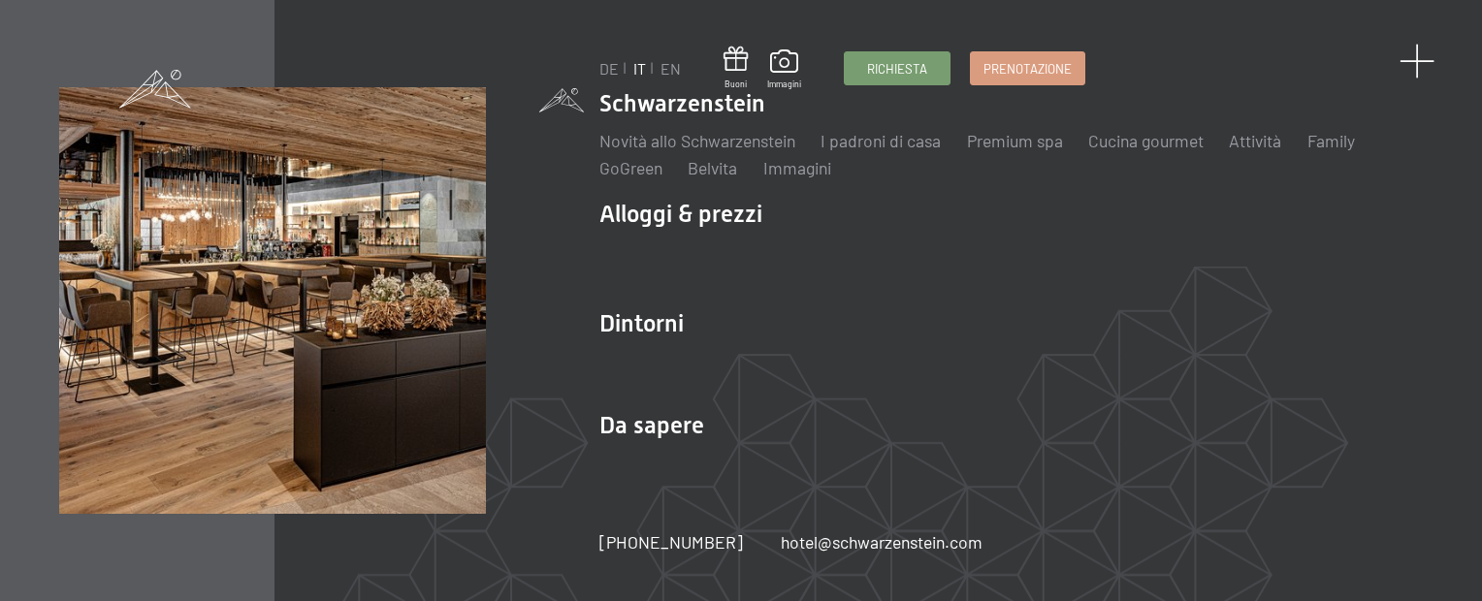
click at [1409, 58] on span at bounding box center [1418, 62] width 36 height 36
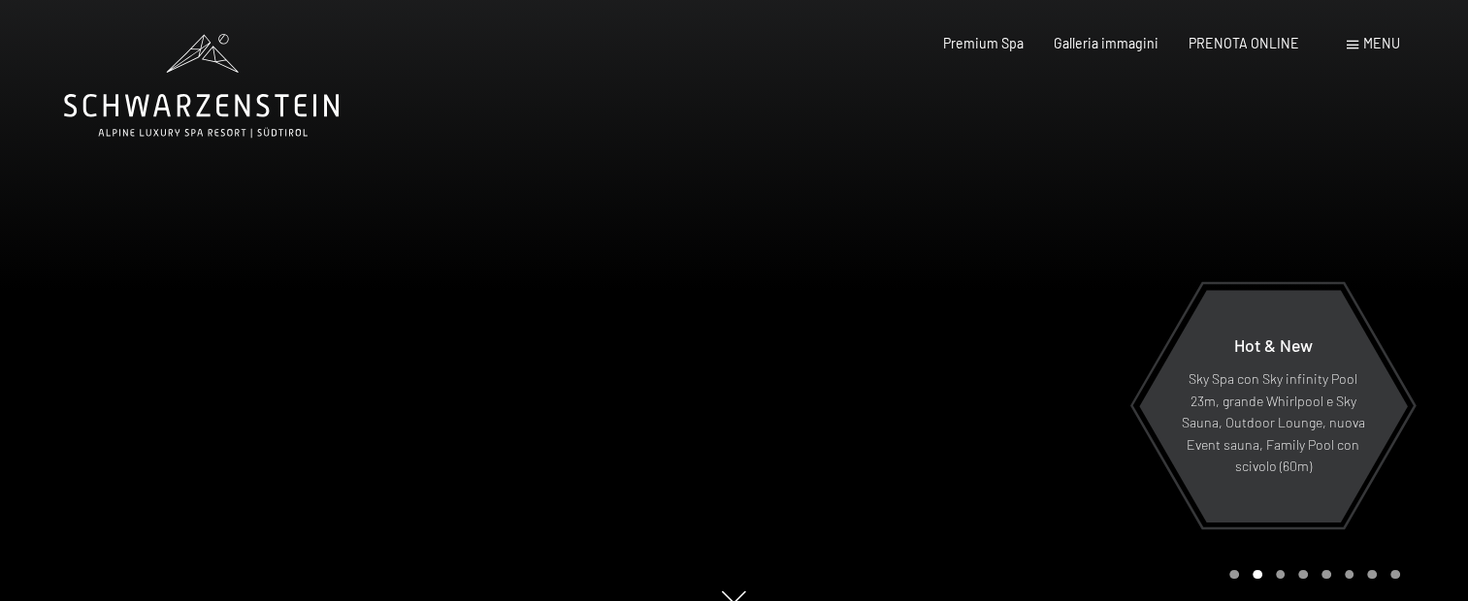
click at [271, 109] on icon at bounding box center [201, 86] width 275 height 104
